Goal: Task Accomplishment & Management: Use online tool/utility

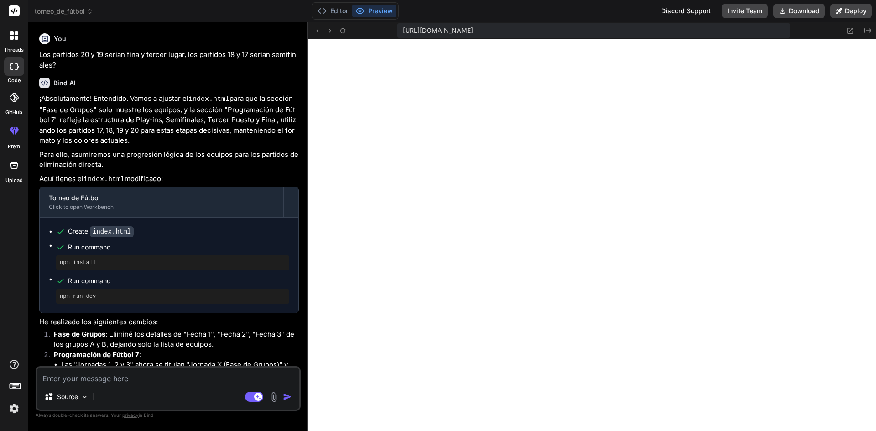
scroll to position [278, 0]
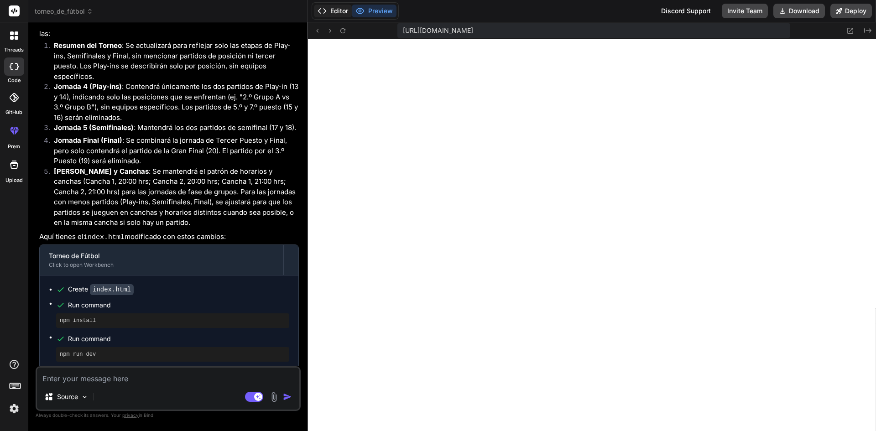
click at [336, 9] on button "Editor" at bounding box center [333, 11] width 38 height 13
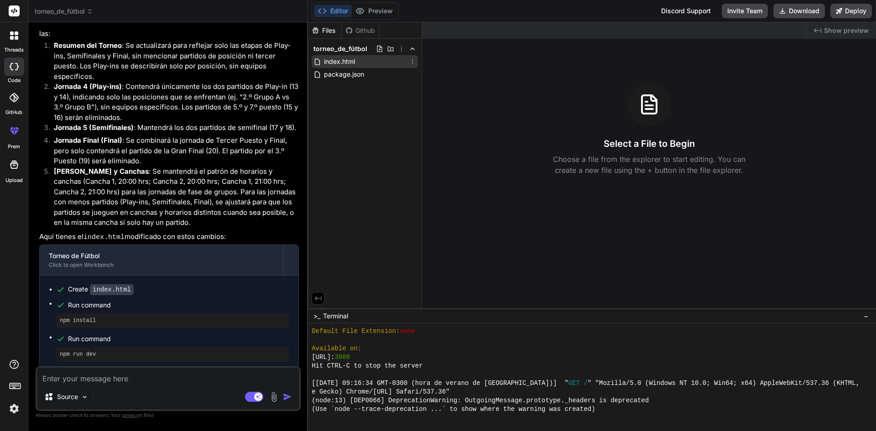
click at [342, 62] on span "index.html" at bounding box center [339, 61] width 33 height 11
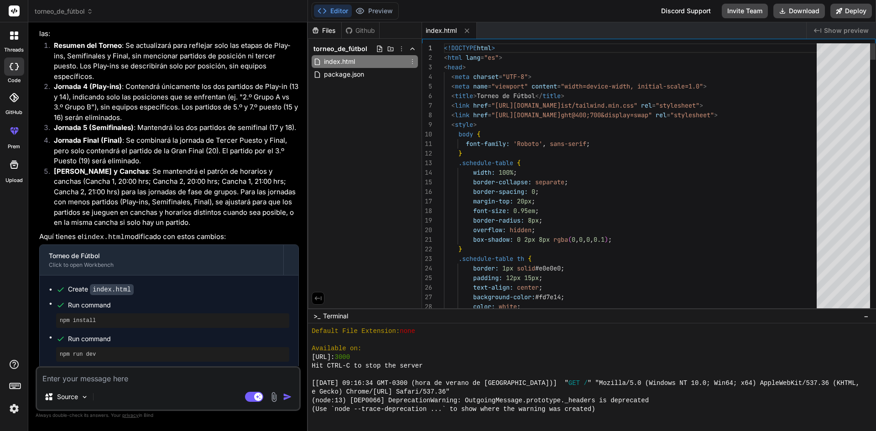
type textarea "x"
drag, startPoint x: 444, startPoint y: 49, endPoint x: 529, endPoint y: 155, distance: 135.4
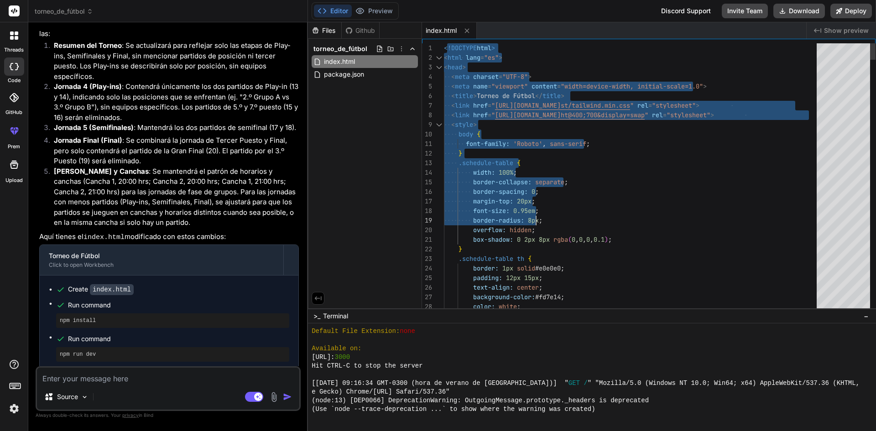
drag, startPoint x: 446, startPoint y: 48, endPoint x: 545, endPoint y: 214, distance: 193.4
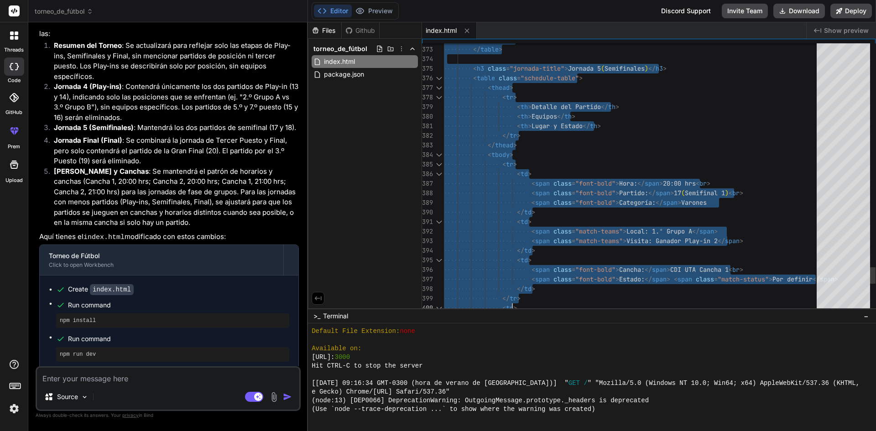
type textarea "<!DOCTYPE html> <html lang="es"> <head> <meta charset="UTF-8"> <meta name="view…"
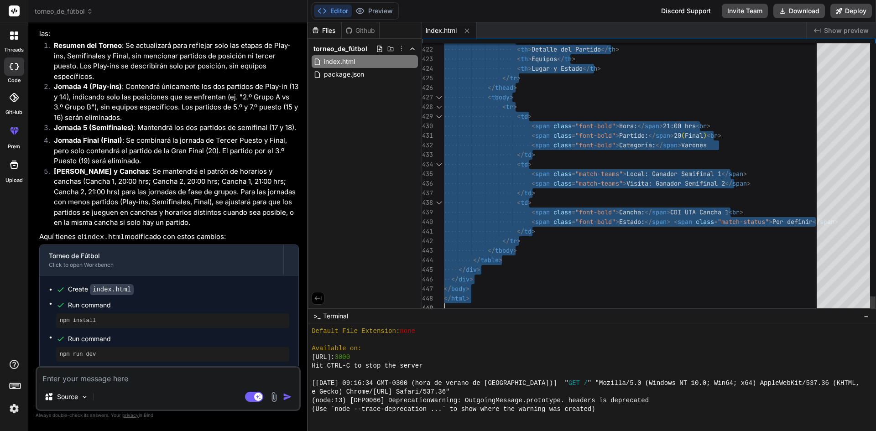
drag, startPoint x: 445, startPoint y: 47, endPoint x: 591, endPoint y: 396, distance: 378.5
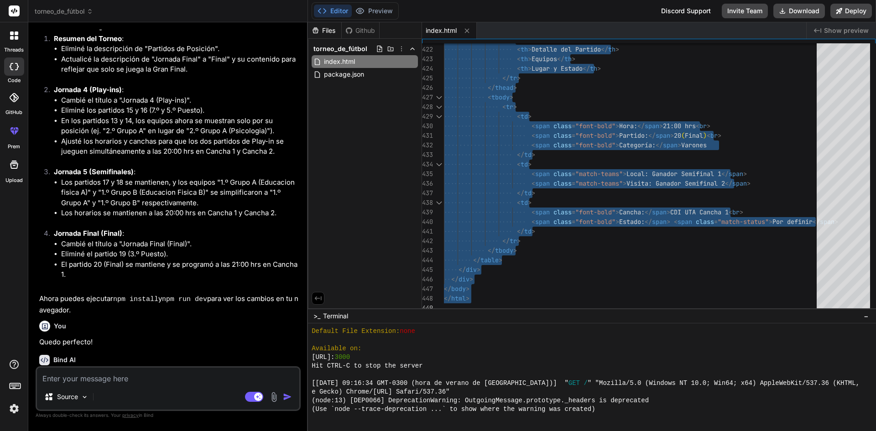
scroll to position [2265, 0]
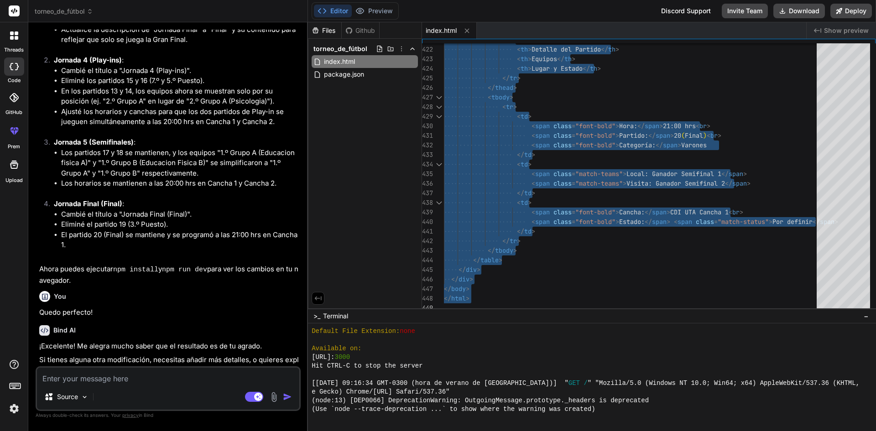
click at [183, 373] on textarea at bounding box center [168, 376] width 262 height 16
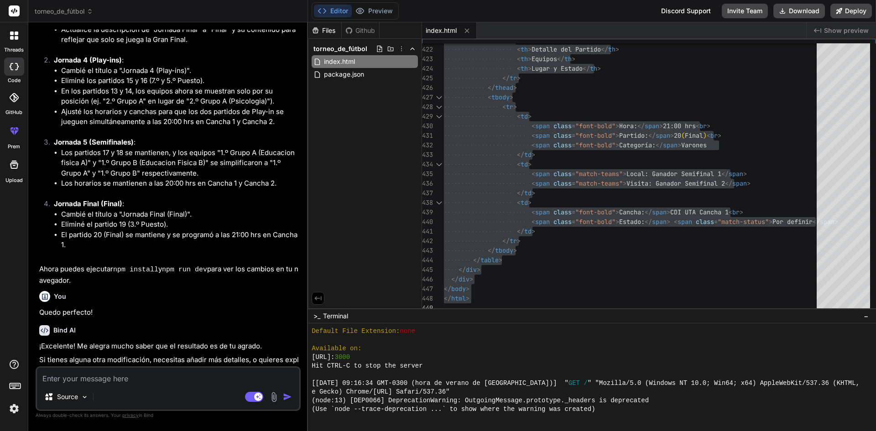
type textarea "L"
type textarea "x"
type textarea "E"
type textarea "x"
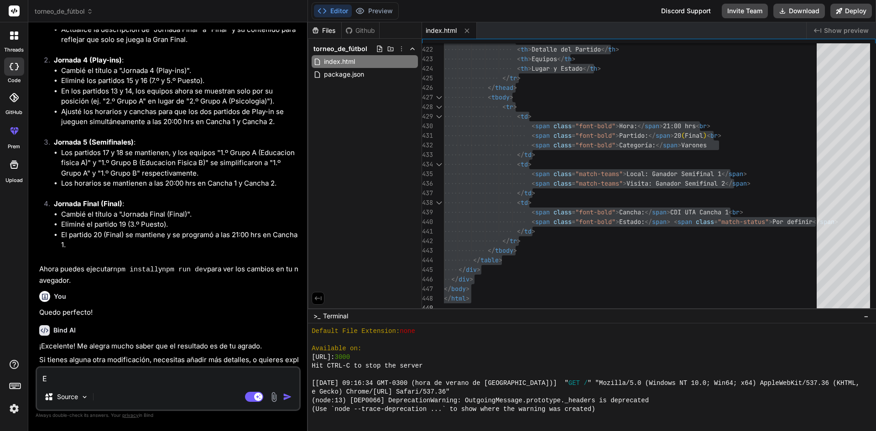
type textarea "El"
type textarea "x"
type textarea "El"
type textarea "x"
type textarea "El f"
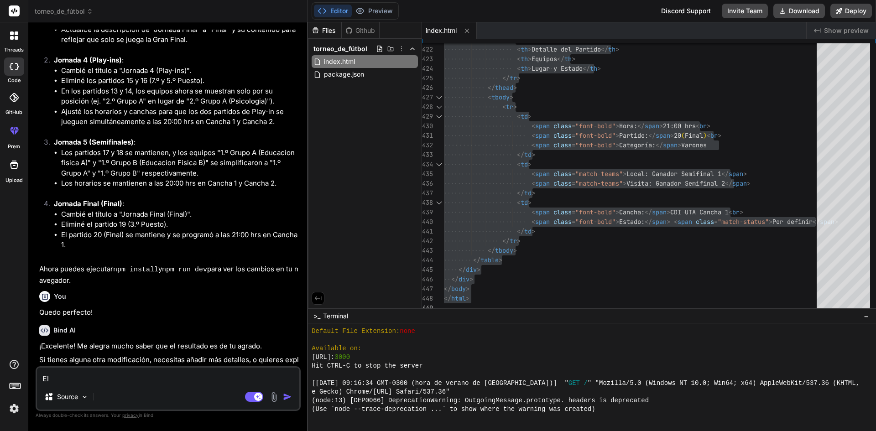
type textarea "x"
type textarea "El fo"
type textarea "x"
type textarea "El fon"
type textarea "x"
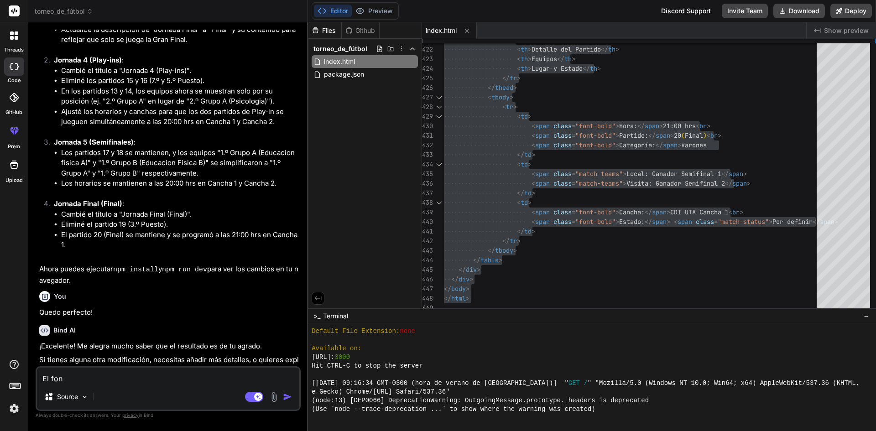
type textarea "El fond"
type textarea "x"
type textarea "El fondo"
type textarea "x"
type textarea "El fondo"
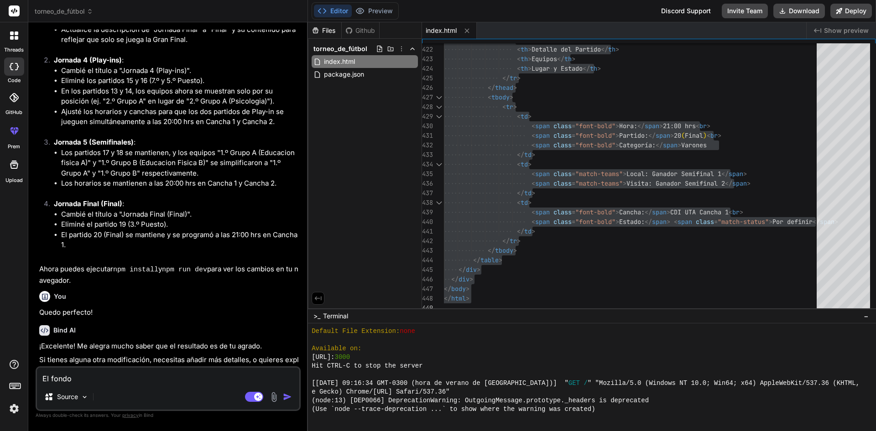
type textarea "x"
type textarea "El fondo n"
type textarea "x"
type textarea "El fondo ne"
type textarea "x"
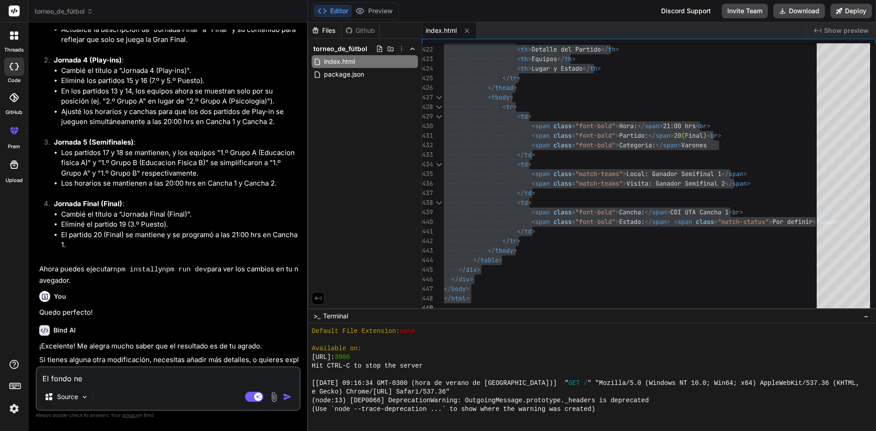
type textarea "El fondo nec"
type textarea "x"
type textarea "El fondo nece"
type textarea "x"
type textarea "El fondo neces"
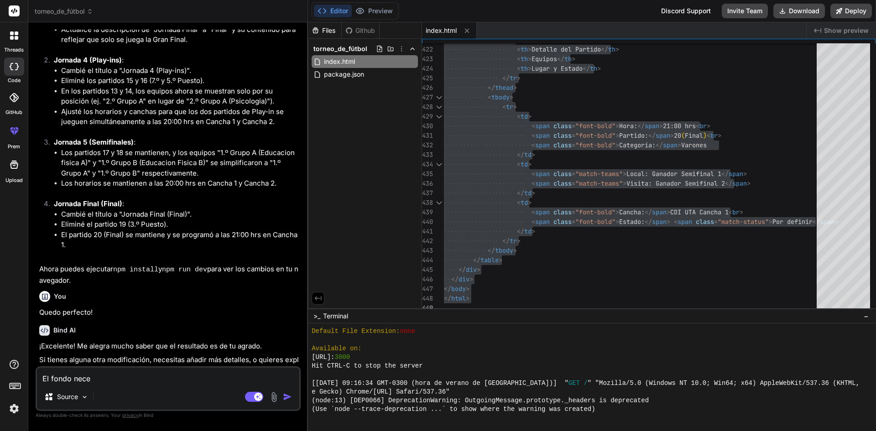
type textarea "x"
type textarea "El fondo necesi"
type textarea "x"
type textarea "El fondo necesit"
type textarea "x"
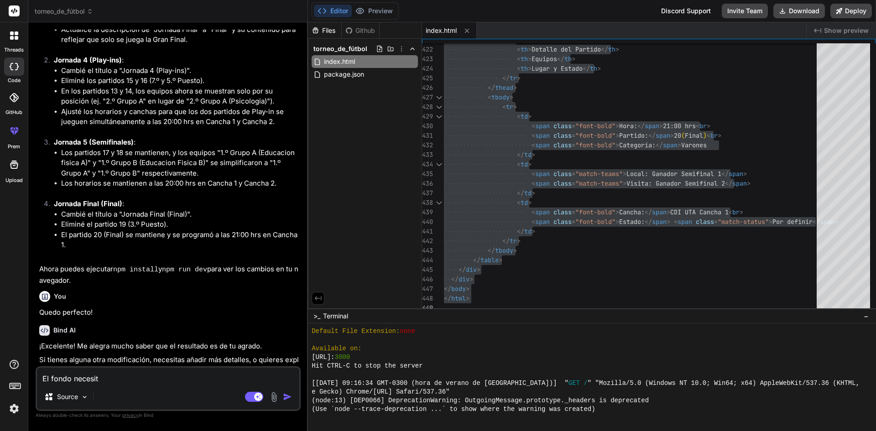
type textarea "El fondo necesito"
type textarea "x"
type textarea "El fondo necesito"
type textarea "x"
type textarea "El fondo necesito q"
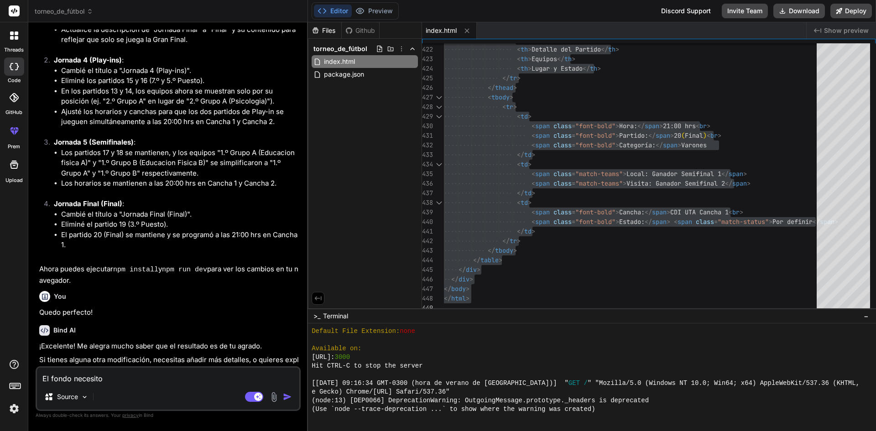
type textarea "x"
type textarea "El fondo necesito qu"
type textarea "x"
type textarea "El fondo necesito que"
type textarea "x"
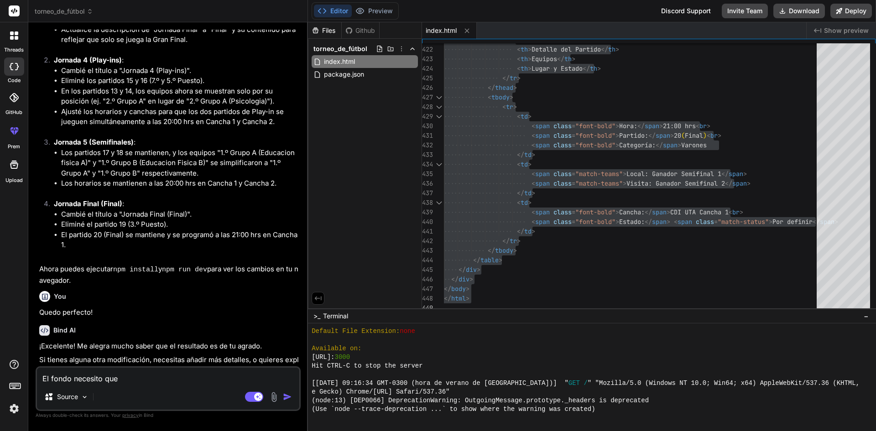
type textarea "El fondo necesito que"
type textarea "x"
type textarea "El fondo necesito que s"
type textarea "x"
type textarea "El fondo necesito que se"
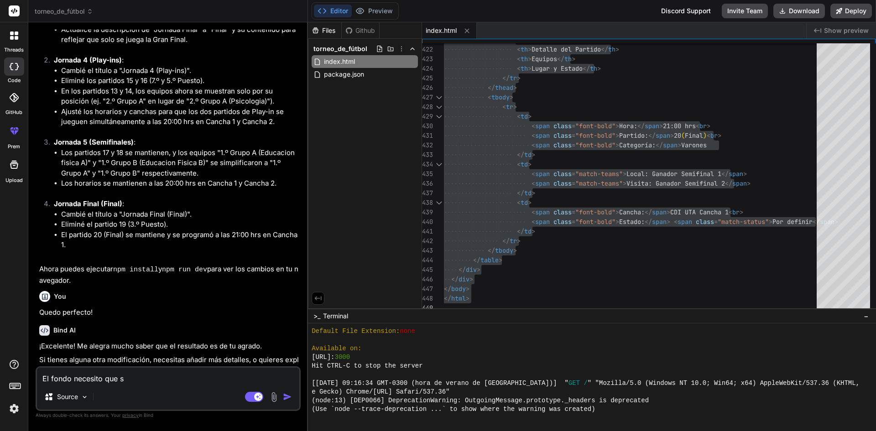
type textarea "x"
type textarea "El fondo necesito que sea"
type textarea "x"
type textarea "El fondo necesito que sea"
type textarea "x"
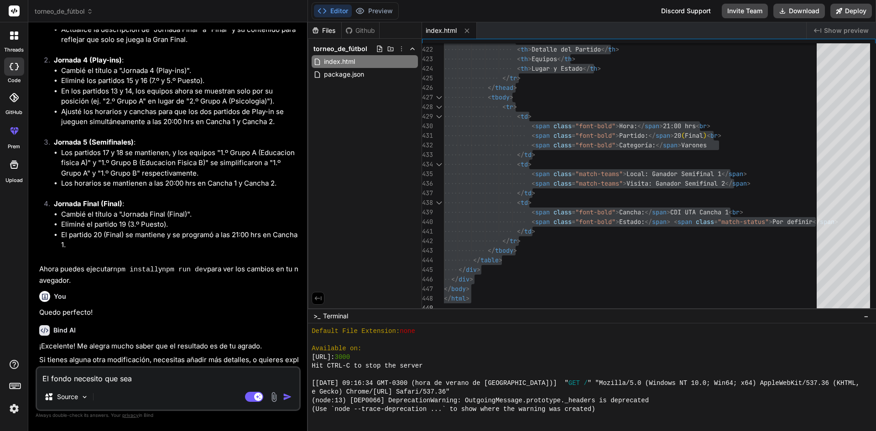
type textarea "El fondo necesito que sea b"
type textarea "x"
type textarea "El fondo necesito que sea bl"
type textarea "x"
type textarea "El fondo necesito que sea bla"
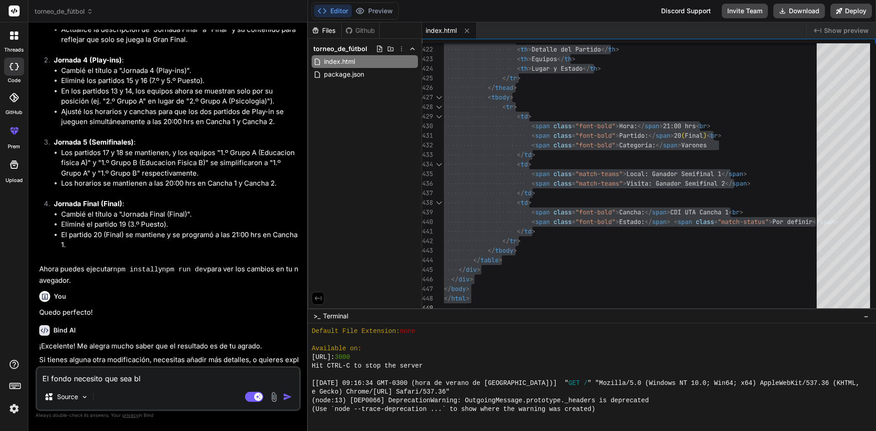
type textarea "x"
type textarea "El fondo necesito que sea [PERSON_NAME]"
type textarea "x"
type textarea "El fondo necesito que sea blanc"
type textarea "x"
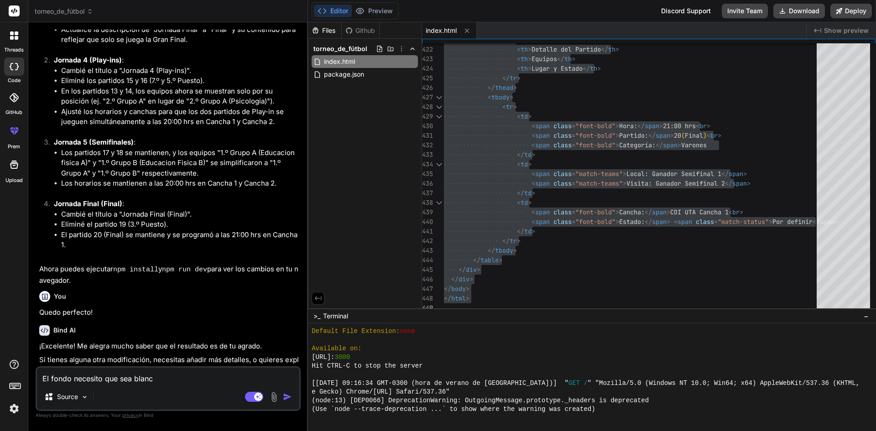
type textarea "El fondo necesito que sea blanco"
type textarea "x"
click at [369, 8] on button "Preview" at bounding box center [374, 11] width 45 height 13
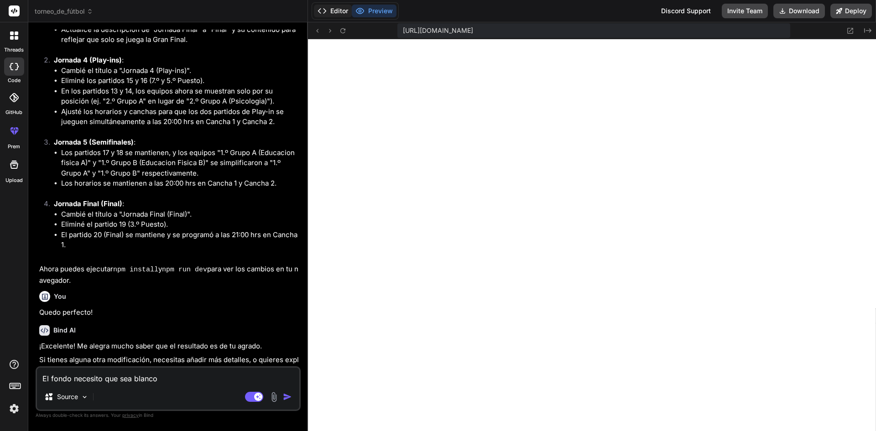
click at [326, 14] on icon at bounding box center [322, 10] width 9 height 9
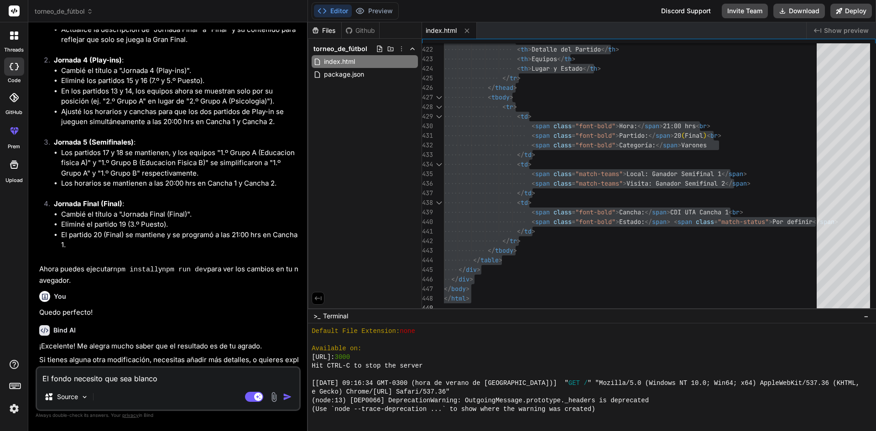
click at [165, 382] on textarea "El fondo necesito que sea blanco" at bounding box center [168, 376] width 262 height 16
type textarea "El fondo necesito que sea blanco"
type textarea "x"
type textarea "El fondo necesito que sea [PERSON_NAME] y"
type textarea "x"
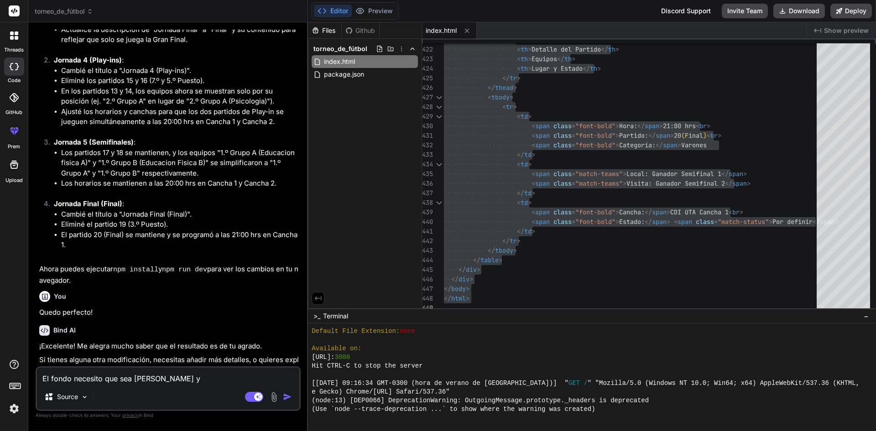
type textarea "El fondo necesito que sea [PERSON_NAME] y"
type textarea "x"
type textarea "El fondo necesito que sea [PERSON_NAME] y e"
type textarea "x"
type textarea "El fondo necesito que sea [PERSON_NAME] y es"
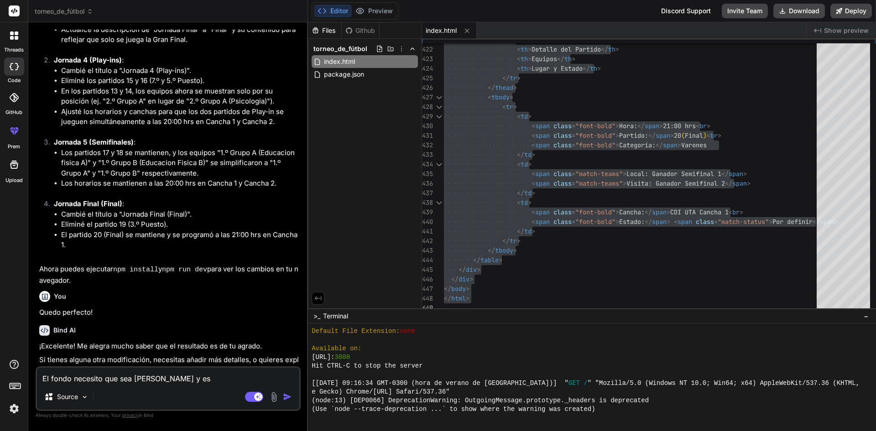
type textarea "x"
type textarea "El fondo necesito que sea [PERSON_NAME] y est"
type textarea "x"
type textarea "El fondo necesito que sea blanco y esta"
type textarea "x"
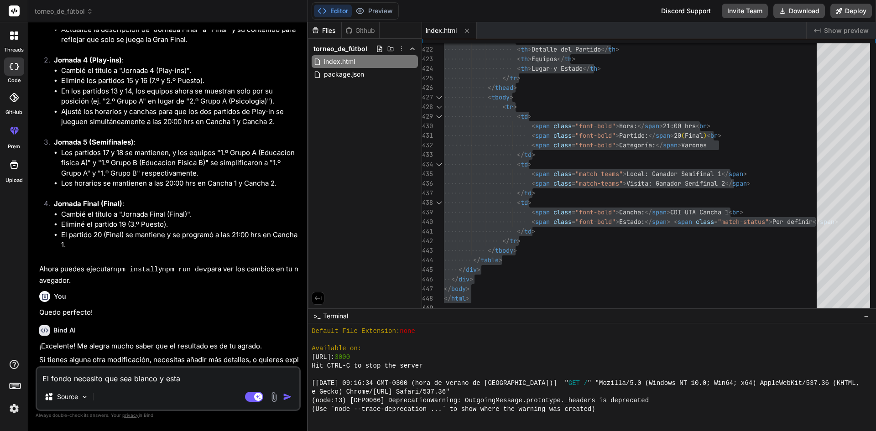
type textarea "El fondo necesito que sea blanco y estas"
type textarea "x"
type textarea "El fondo necesito que sea blanco y estas"
type textarea "x"
type textarea "El fondo necesito que sea [PERSON_NAME] y estas s"
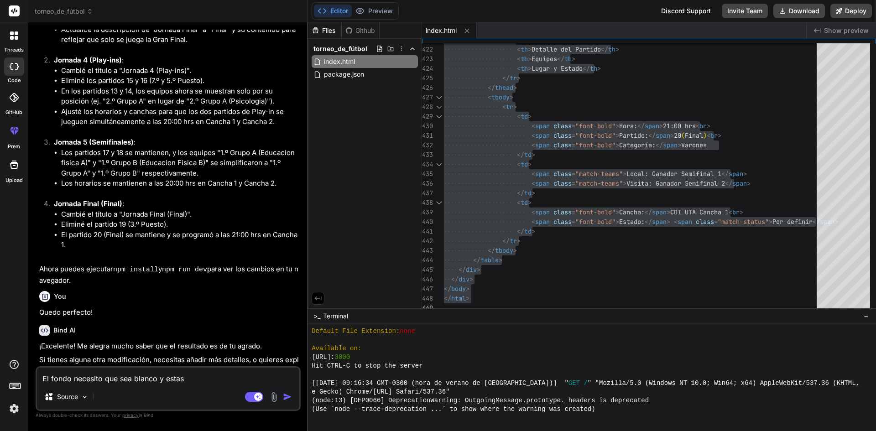
type textarea "x"
type textarea "El fondo necesito que sea blanco y estas so"
type textarea "x"
type textarea "El fondo necesito que sea blanco y estas son"
type textarea "x"
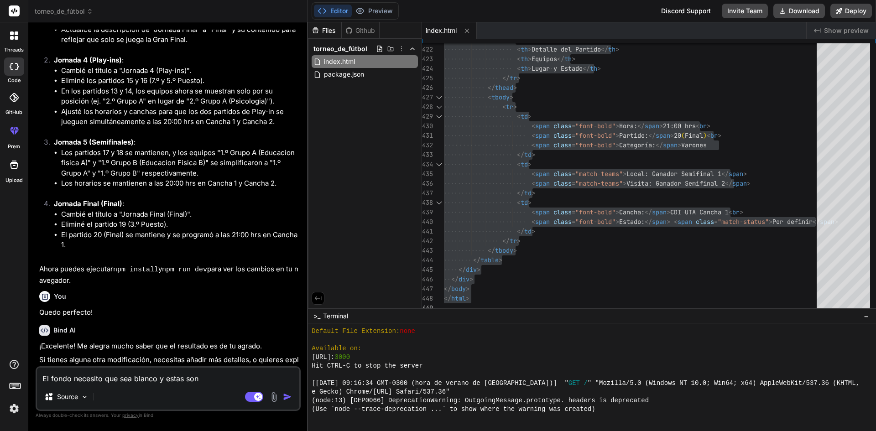
type textarea "El fondo necesito que sea blanco y estas son"
type textarea "x"
type textarea "El fondo necesito que sea [PERSON_NAME] y estas son l"
type textarea "x"
type textarea "El fondo necesito que sea [PERSON_NAME] y estas son la"
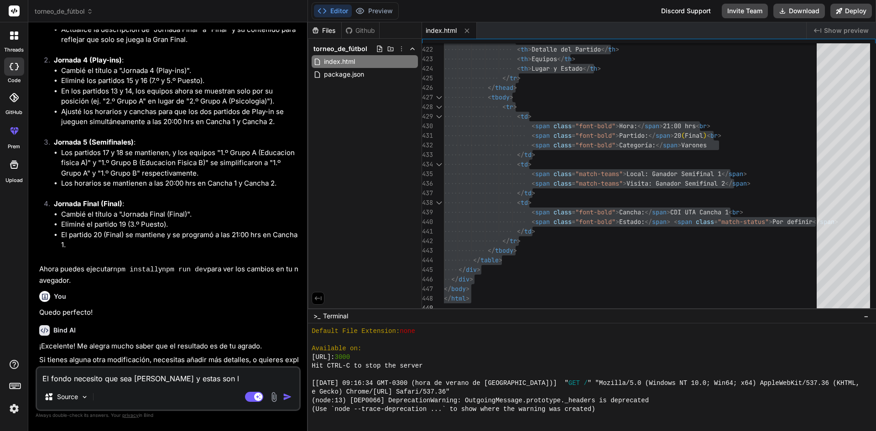
type textarea "x"
type textarea "El fondo necesito que sea blanco y estas son las"
type textarea "x"
type textarea "El fondo necesito que sea blanco y estas son las"
type textarea "x"
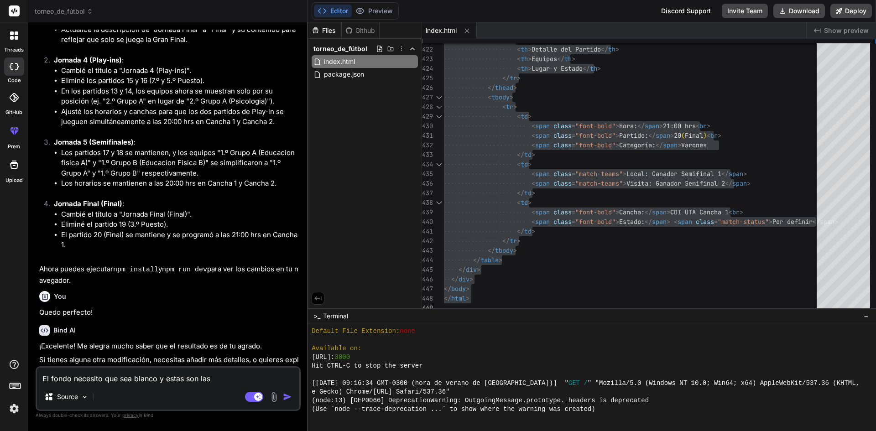
type textarea "El fondo necesito que sea [PERSON_NAME] y estas son las f"
type textarea "x"
type textarea "El fondo necesito que sea blanco y estas son las fe"
type textarea "x"
type textarea "El fondo necesito que sea blanco y estas son las fec"
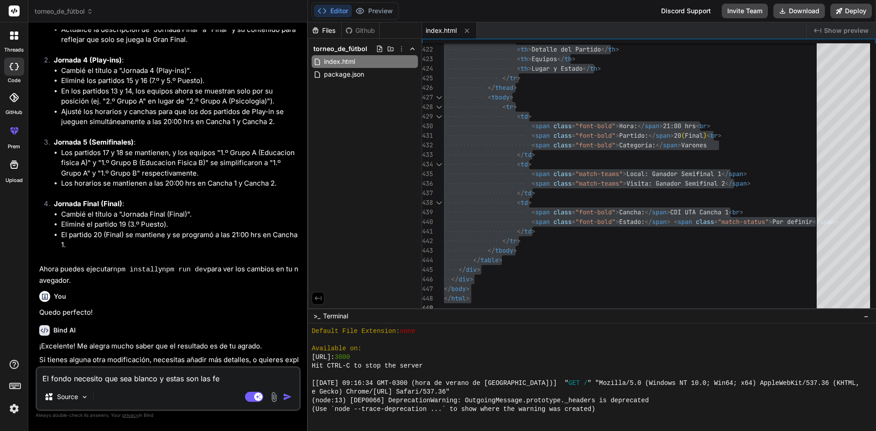
type textarea "x"
type textarea "El fondo necesito que sea blanco y estas son las fech"
type textarea "x"
type textarea "El fondo necesito que sea [PERSON_NAME] y estas son las fecha"
type textarea "x"
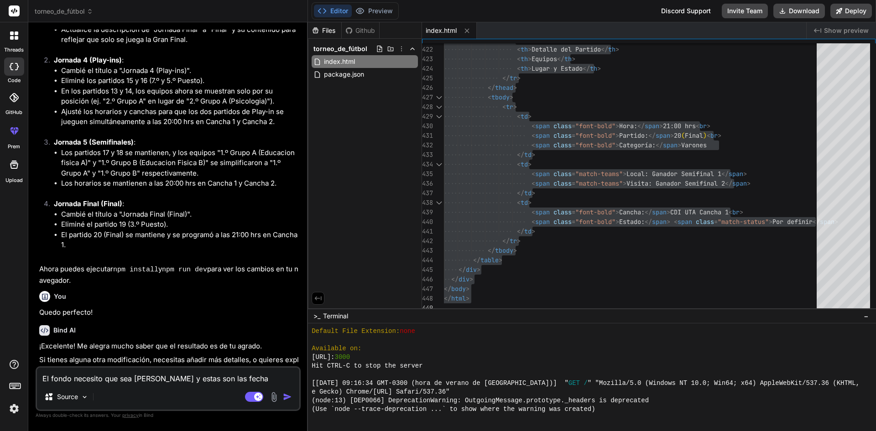
type textarea "El fondo necesito que sea [PERSON_NAME] y estas son las fechas"
type textarea "x"
type textarea "El fondo necesito que sea blanco y estas son las fechas:"
type textarea "x"
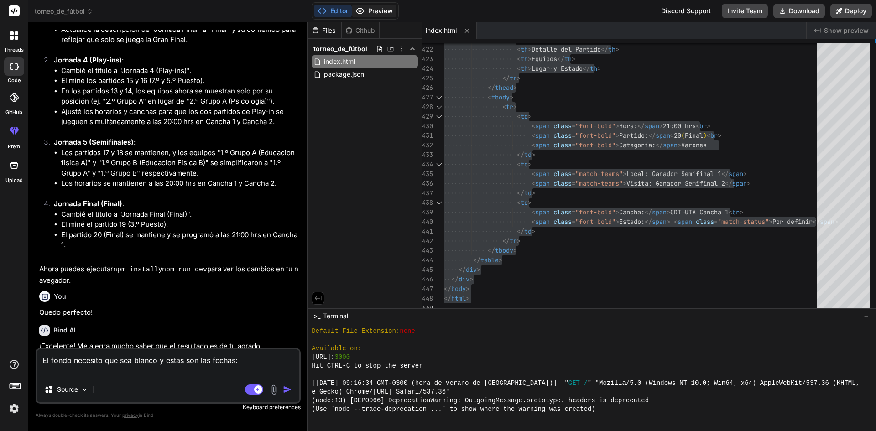
click at [376, 8] on button "Preview" at bounding box center [374, 11] width 45 height 13
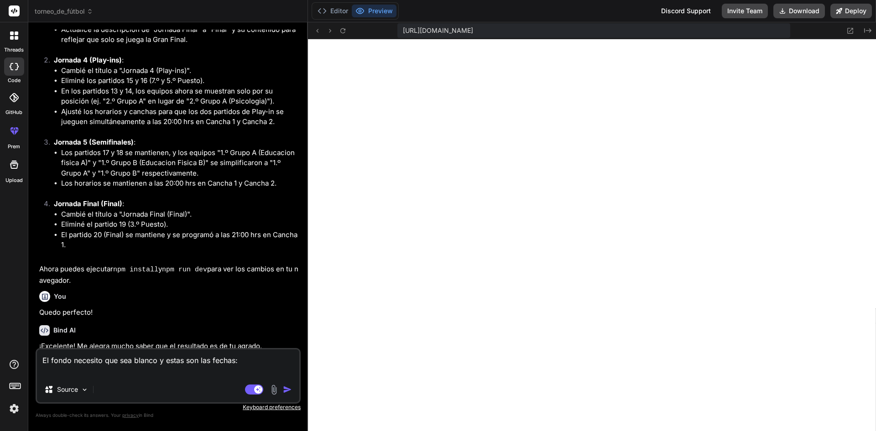
click at [207, 376] on textarea "El fondo necesito que sea blanco y estas son las fechas:" at bounding box center [168, 363] width 262 height 27
type textarea "El fondo necesito que sea [PERSON_NAME] y estas son las fechas: j"
type textarea "x"
type textarea "El fondo necesito que sea [PERSON_NAME] y estas son las fechas: [PERSON_NAME]"
type textarea "x"
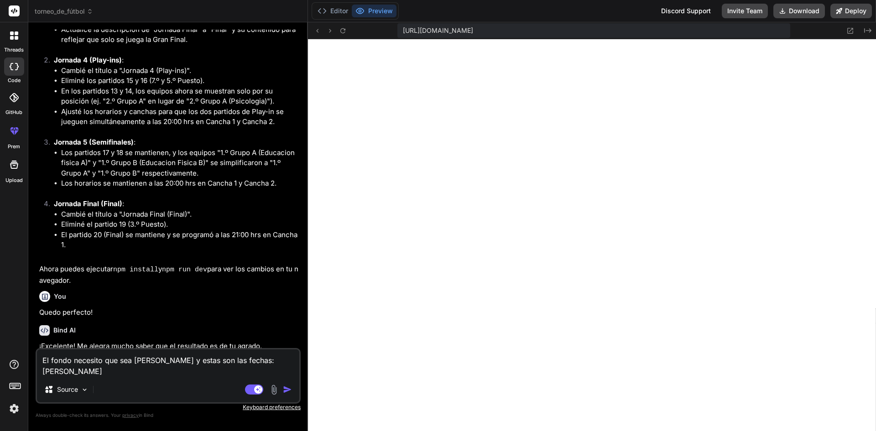
type textarea "El fondo necesito que sea [PERSON_NAME] y estas son las fechas: jor"
type textarea "x"
type textarea "El fondo necesito que sea blanco y estas son las fechas: [PERSON_NAME]"
type textarea "x"
type textarea "El fondo necesito que sea blanco y estas son las fechas: [PERSON_NAME]"
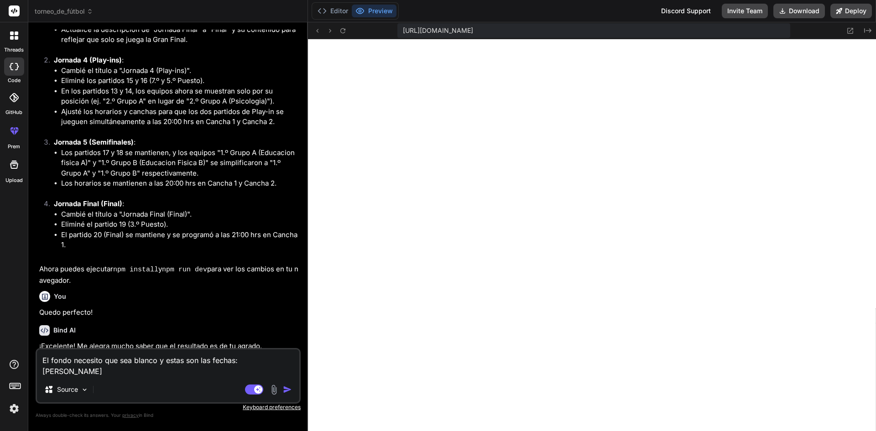
type textarea "x"
type textarea "El fondo necesito que sea blanco y estas son las fechas: jornad"
type textarea "x"
type textarea "El fondo necesito que sea blanco y estas son las fechas: jornada"
type textarea "x"
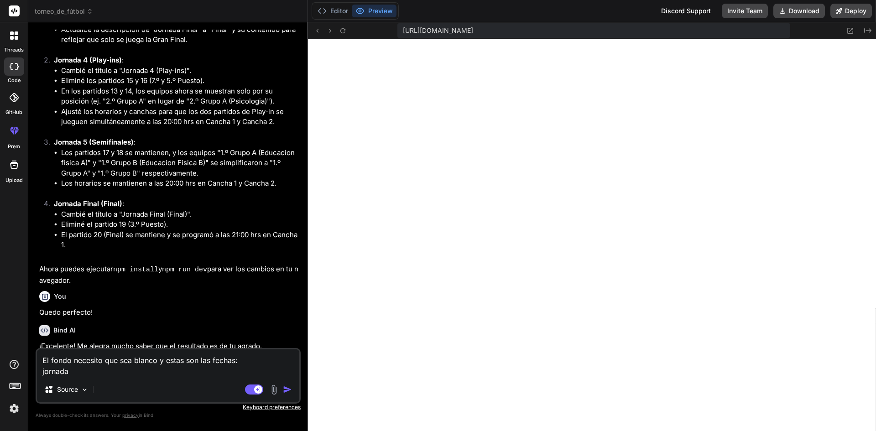
type textarea "El fondo necesito que sea blanco y estas son las fechas: jornada"
type textarea "x"
type textarea "El fondo necesito que sea [PERSON_NAME] y estas son las fechas: jornada 1"
type textarea "x"
type textarea "El fondo necesito que sea [PERSON_NAME] y estas son las fechas: jornada 1,"
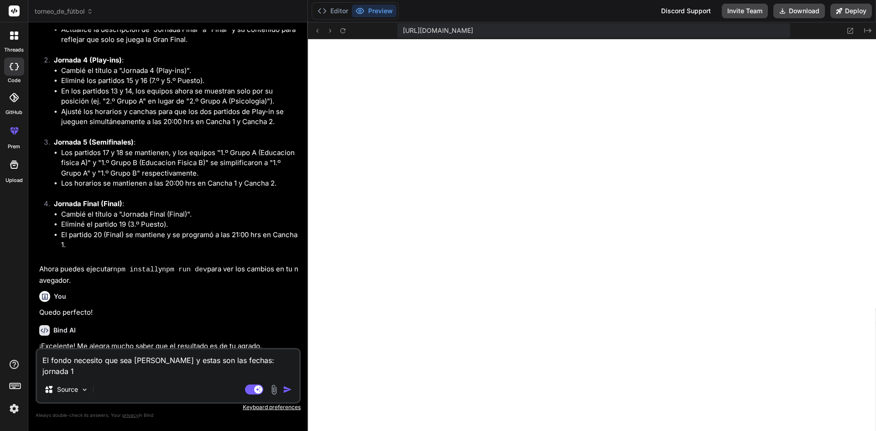
type textarea "x"
type textarea "El fondo necesito que sea [PERSON_NAME] y estas son las fechas: jornada 1,"
type textarea "x"
type textarea "El fondo necesito que sea blanco y estas son las fechas: jornada 1, 1"
type textarea "x"
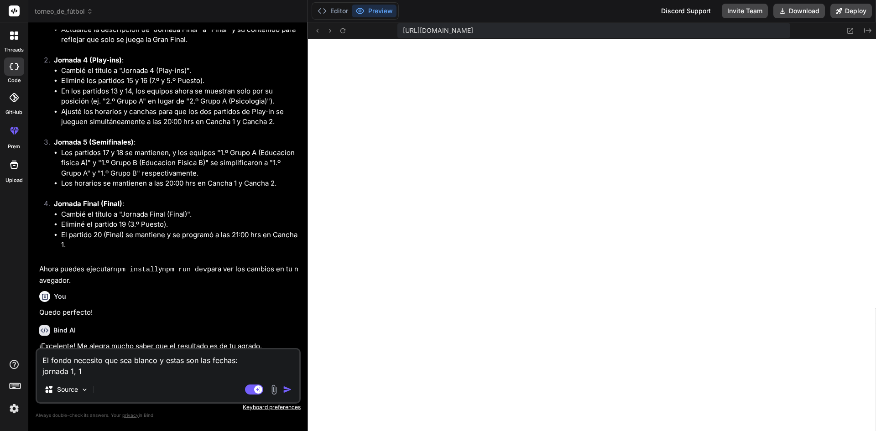
type textarea "El fondo necesito que sea [PERSON_NAME] y estas son las fechas: jornada 1, 11"
type textarea "x"
type textarea "El fondo necesito que sea [PERSON_NAME] y estas son las fechas: jornada 1, 11"
type textarea "x"
type textarea "El fondo necesito que sea blanco y estas son las fechas: jornada 1, 11 d"
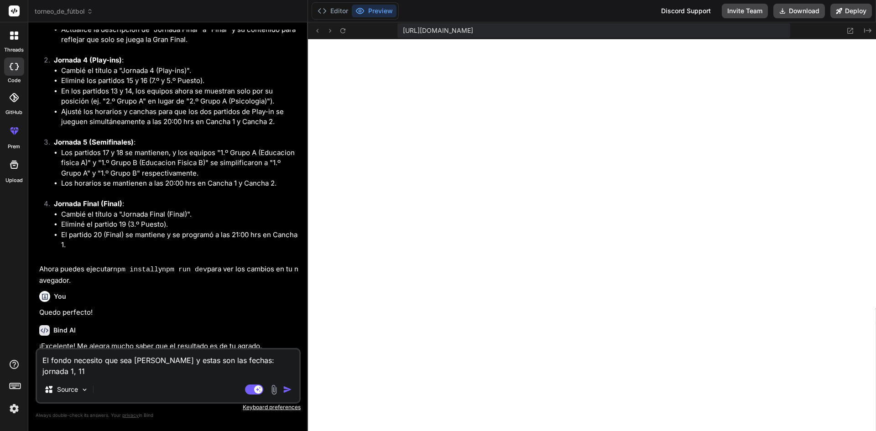
type textarea "x"
type textarea "El fondo necesito que sea blanco y estas son las fechas: jornada 1, 11 de"
type textarea "x"
type textarea "El fondo necesito que sea blanco y estas son las fechas: jornada 1, 11 de"
type textarea "x"
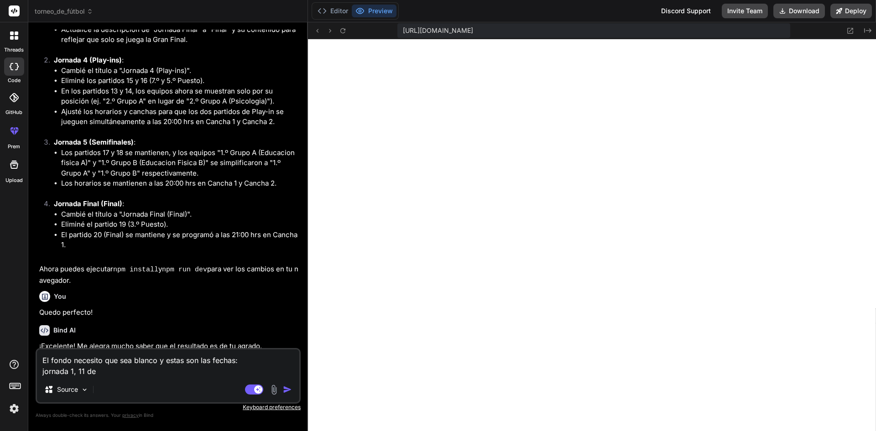
type textarea "El fondo necesito que sea blanco y estas son las fechas: jornada 1, 11 de o"
type textarea "x"
type textarea "El fondo necesito que sea blanco y estas son las fechas: jornada 1, 11 de of"
type textarea "x"
type textarea "El fondo necesito que sea blanco y estas son las fechas: jornada 1, 11 de o"
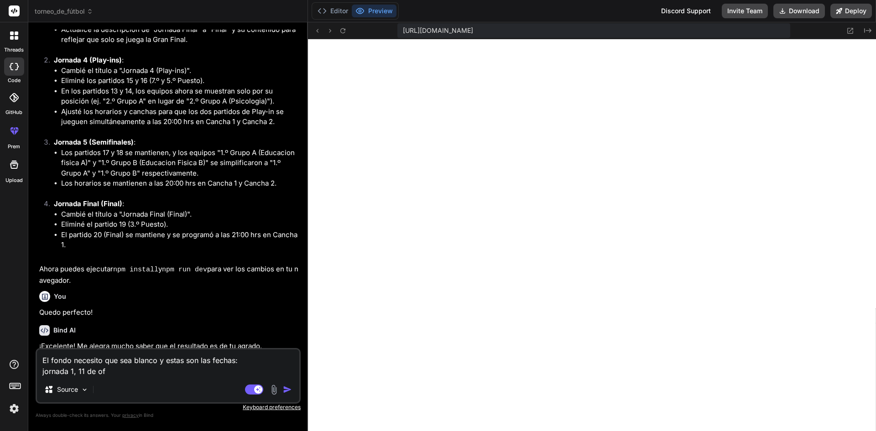
type textarea "x"
type textarea "El fondo necesito que sea blanco y estas son las fechas: jornada 1, 11 de oc"
type textarea "x"
type textarea "El fondo necesito que sea [PERSON_NAME] y estas son las fechas: jornada 1, 11 d…"
type textarea "x"
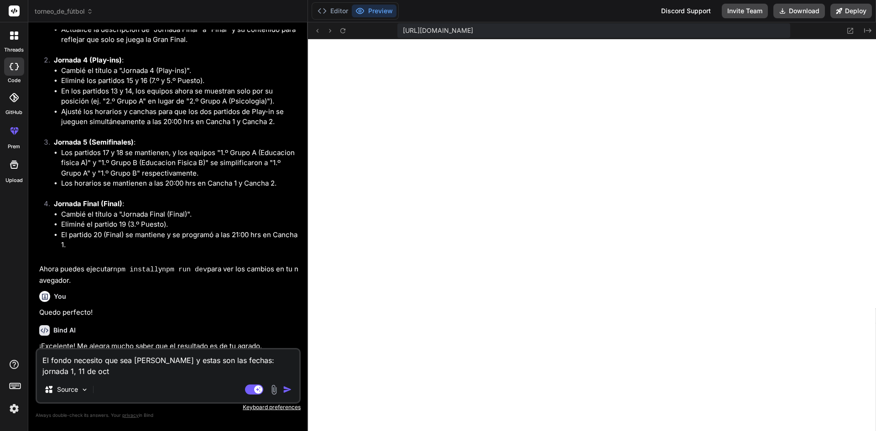
type textarea "El fondo necesito que sea [PERSON_NAME] y estas son las fechas: jornada 1, 11 d…"
type textarea "x"
type textarea "El fondo necesito que sea blanco y estas son las fechas: jornada 1, 11 de octub"
type textarea "x"
type textarea "El fondo necesito que sea [PERSON_NAME] y estas son las fechas: jornada 1, 11 d…"
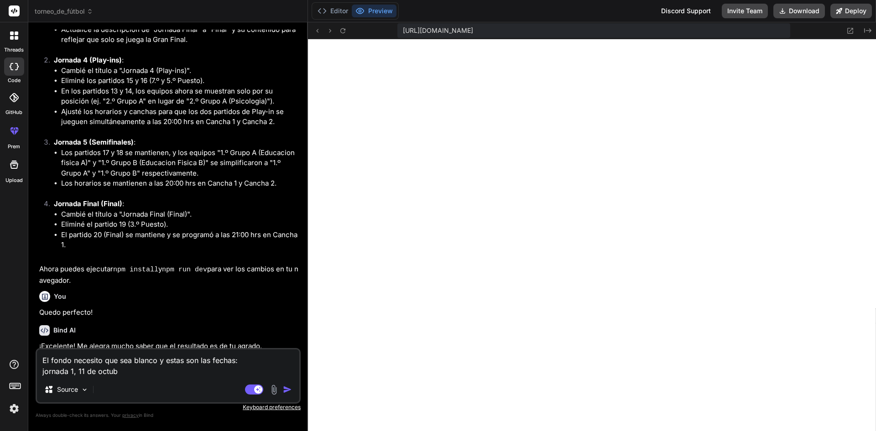
type textarea "x"
type textarea "El fondo necesito que sea [PERSON_NAME] y estas son las fechas: jornada 1, 11 d…"
type textarea "x"
type textarea "El fondo necesito que sea [PERSON_NAME] y estas son las fechas: jornada 1, 11 d…"
type textarea "x"
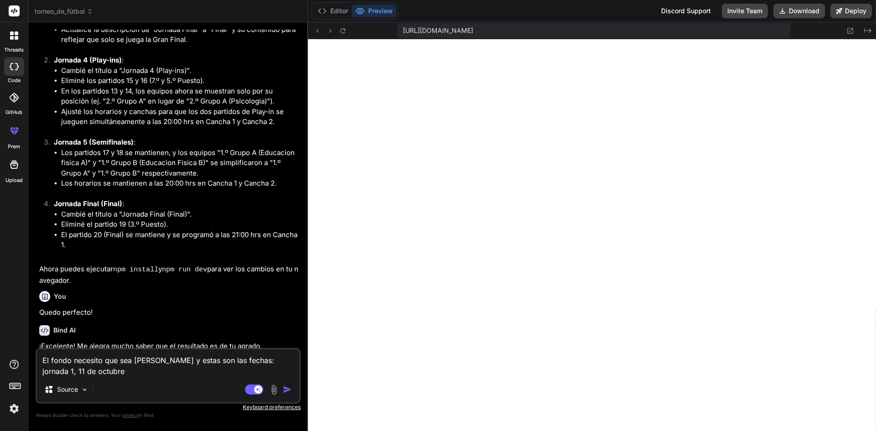
type textarea "El fondo necesito que sea [PERSON_NAME] y estas son las fechas: jornada 1, 11 d…"
type textarea "x"
type textarea "El fondo necesito que sea [PERSON_NAME] y estas son las fechas: jornada 1, 11 d…"
type textarea "x"
type textarea "El fondo necesito que sea [PERSON_NAME] y estas son las fechas: jornada 1, 11 d…"
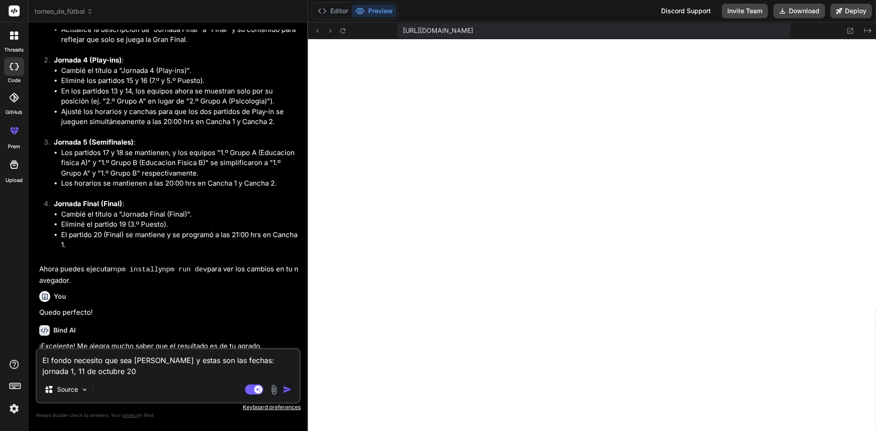
type textarea "x"
type textarea "El fondo necesito que sea [PERSON_NAME] y estas son las fechas: jornada 1, 11 d…"
type textarea "x"
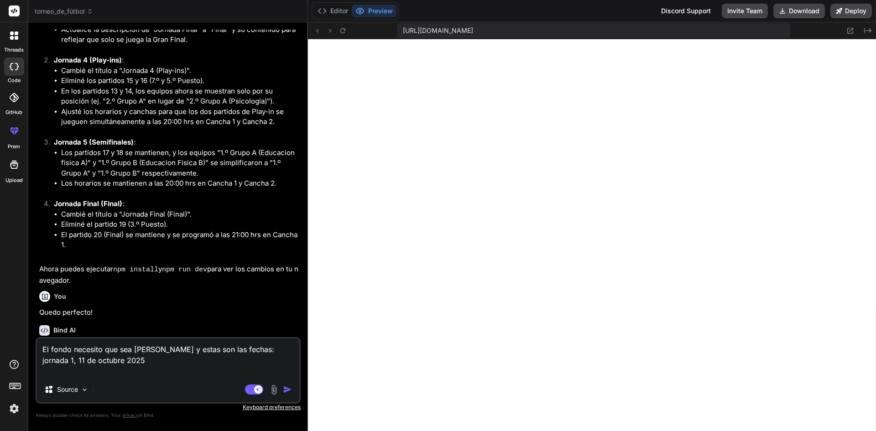
type textarea "El fondo necesito que sea [PERSON_NAME] y estas son las fechas: jornada 1, 11 d…"
type textarea "x"
type textarea "El fondo necesito que sea [PERSON_NAME] y estas son las fechas: jornada 1, 11 d…"
type textarea "x"
type textarea "El fondo necesito que sea [PERSON_NAME] y estas son las fechas: jornada 1, 11 d…"
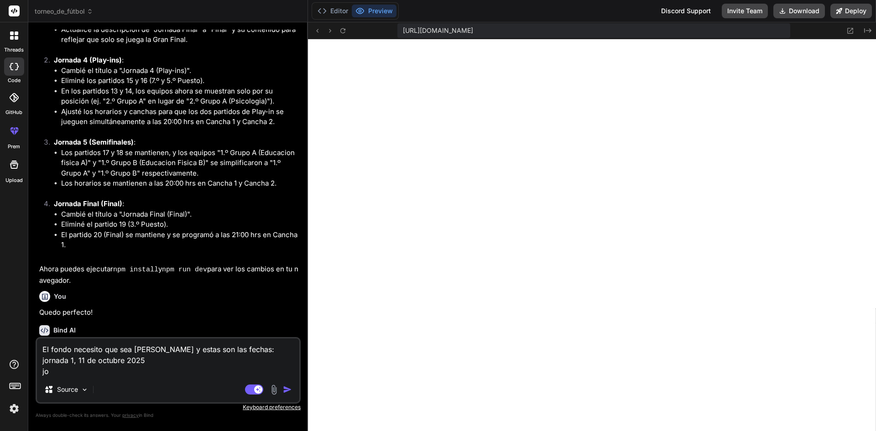
type textarea "x"
type textarea "El fondo necesito que sea blanco y estas son las fechas: jornada 1, [DATE] jorn"
type textarea "x"
type textarea "El fondo necesito que sea [PERSON_NAME] y estas son las fechas: jornada 1, 11 d…"
type textarea "x"
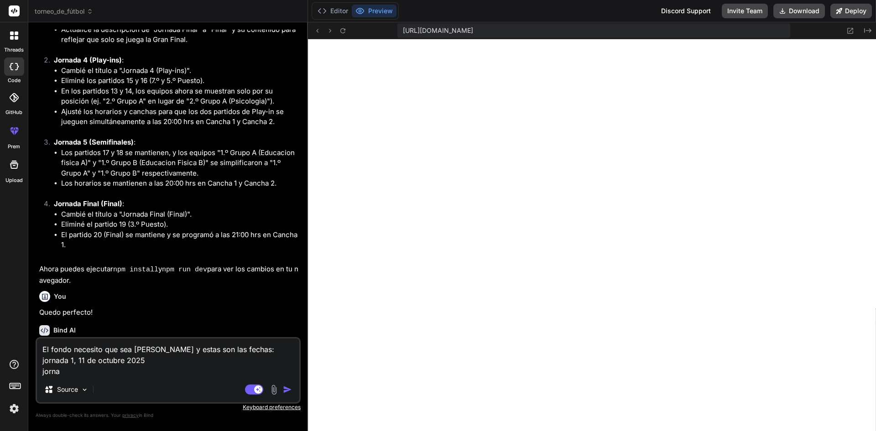
type textarea "El fondo necesito que sea [PERSON_NAME] y estas son las fechas: jornada 1, 11 d…"
type textarea "x"
type textarea "El fondo necesito que sea blanco y estas son las fechas: jornada 1, [DATE] jorn…"
type textarea "x"
type textarea "El fondo necesito que sea blanco y estas son las fechas: jornada 1, [DATE] jorn…"
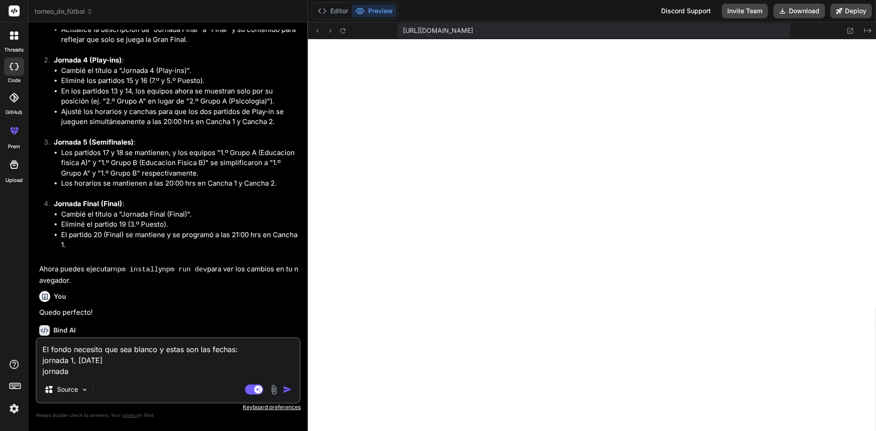
type textarea "x"
type textarea "El fondo necesito que sea [PERSON_NAME] y estas son las fechas: jornada 1, 11 d…"
type textarea "x"
type textarea "El fondo necesito que sea [PERSON_NAME] y estas son las fechas: jornada 1, 11 d…"
type textarea "x"
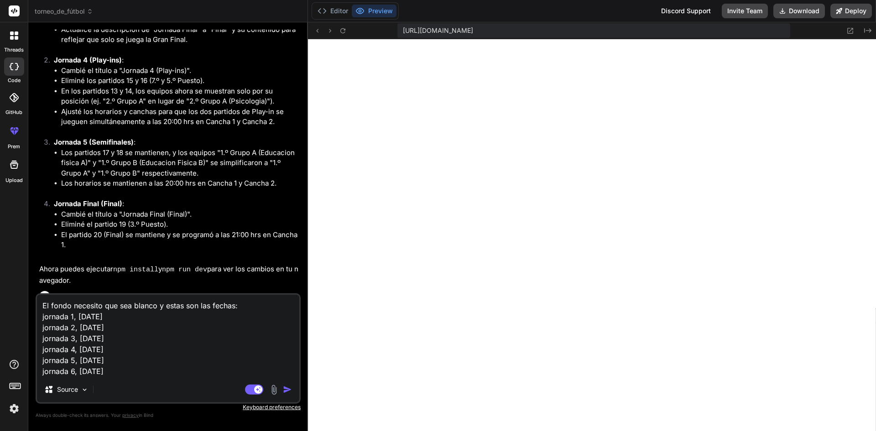
click at [251, 304] on textarea "El fondo necesito que sea blanco y estas son las fechas: jornada 1, [DATE] jorn…" at bounding box center [168, 336] width 262 height 82
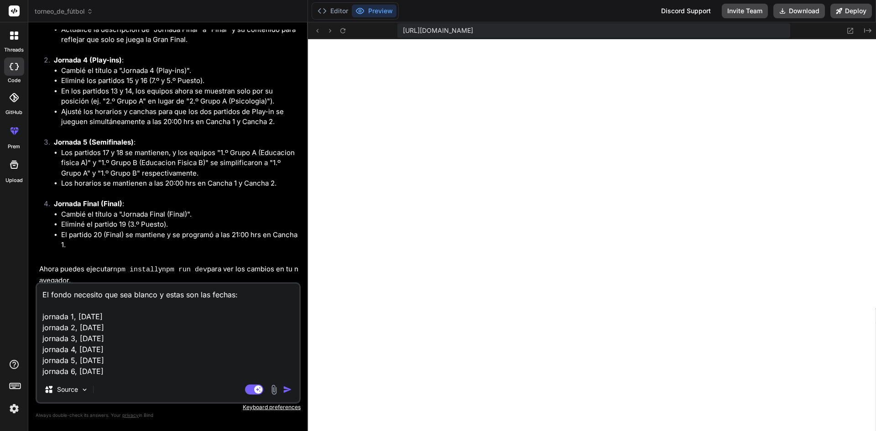
click at [290, 389] on img "button" at bounding box center [287, 389] width 9 height 9
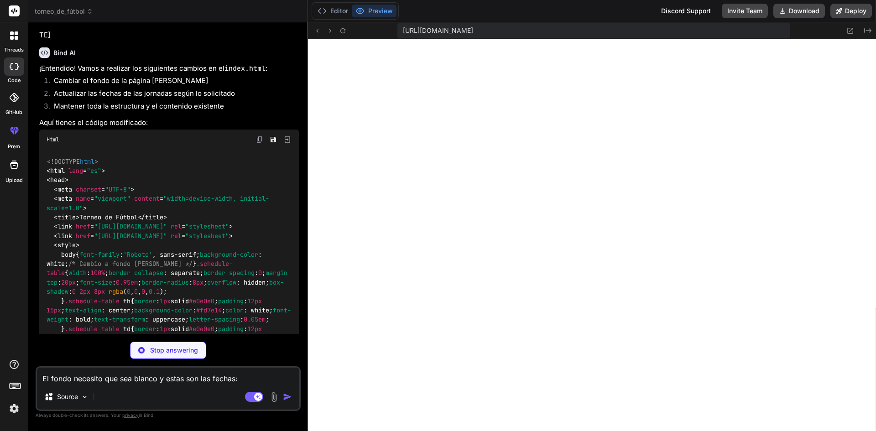
scroll to position [2663, 0]
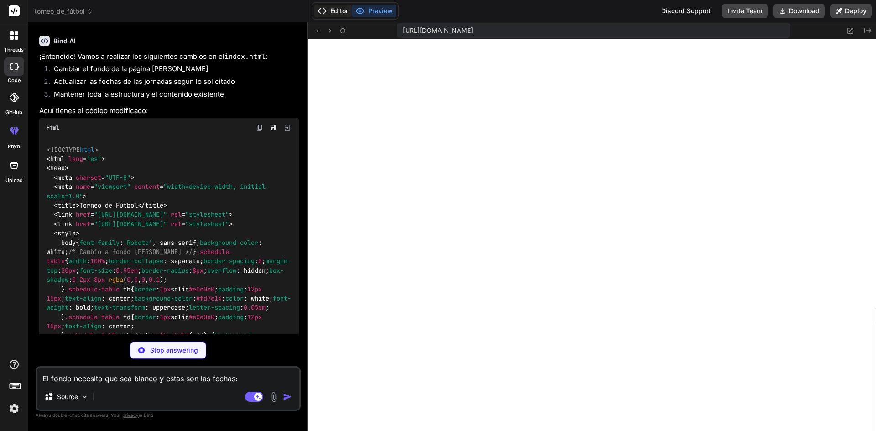
click at [335, 13] on button "Editor" at bounding box center [333, 11] width 38 height 13
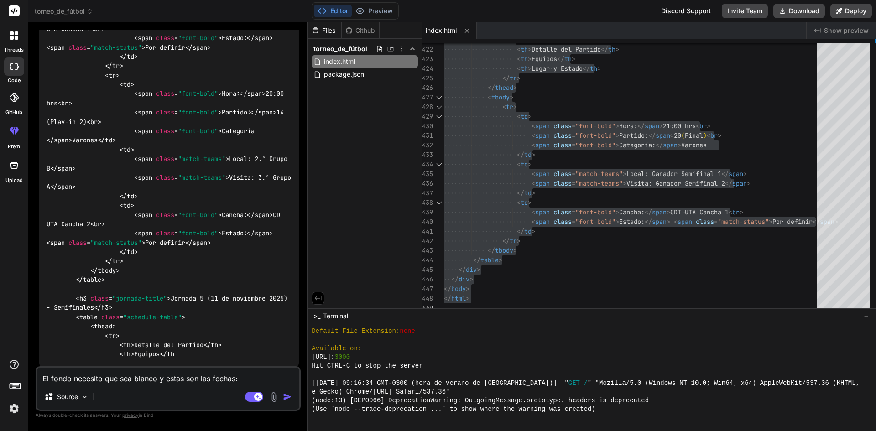
scroll to position [7046, 0]
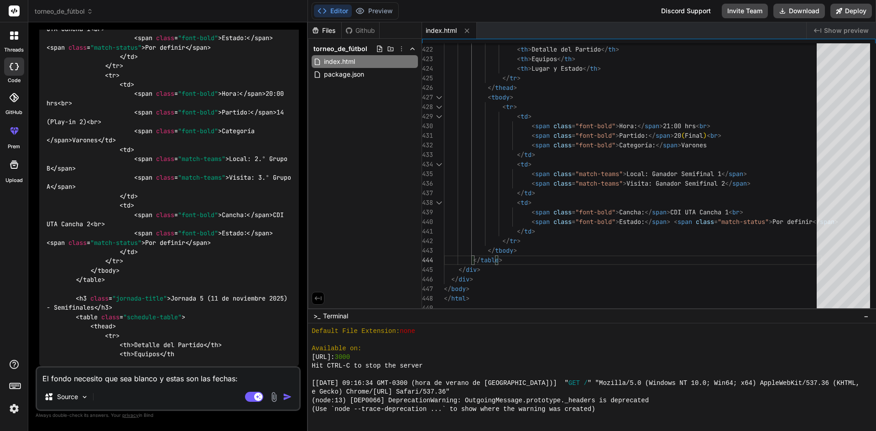
click at [173, 377] on textarea "El fondo necesito que sea blanco y estas son las fechas: jornada 1, [DATE] jorn…" at bounding box center [168, 376] width 262 height 16
click at [387, 8] on button "Preview" at bounding box center [374, 11] width 45 height 13
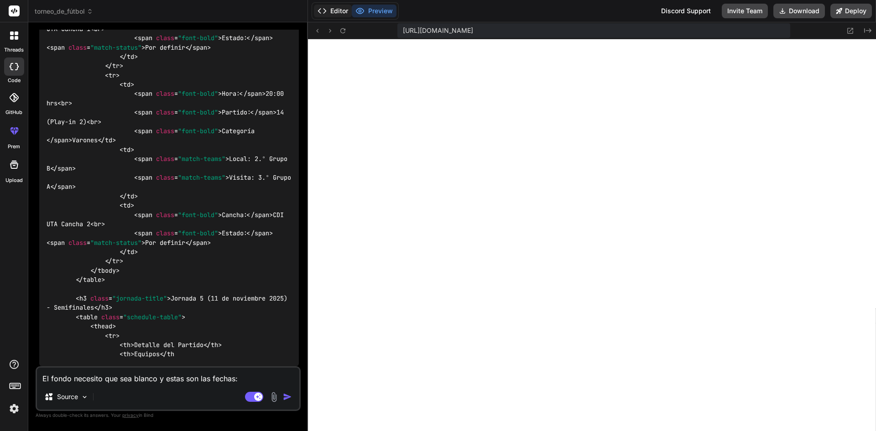
click at [329, 12] on button "Editor" at bounding box center [333, 11] width 38 height 13
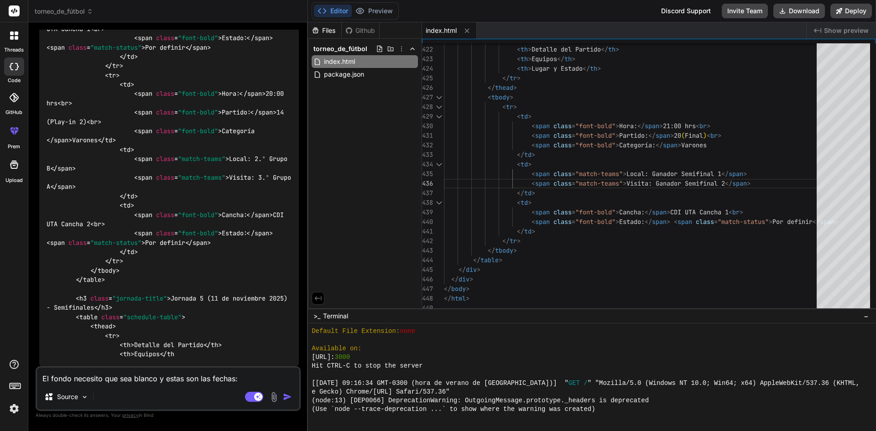
scroll to position [7046, 0]
click at [198, 376] on textarea "El fondo necesito que sea blanco y estas son las fechas: jornada 1, [DATE] jorn…" at bounding box center [168, 376] width 262 height 16
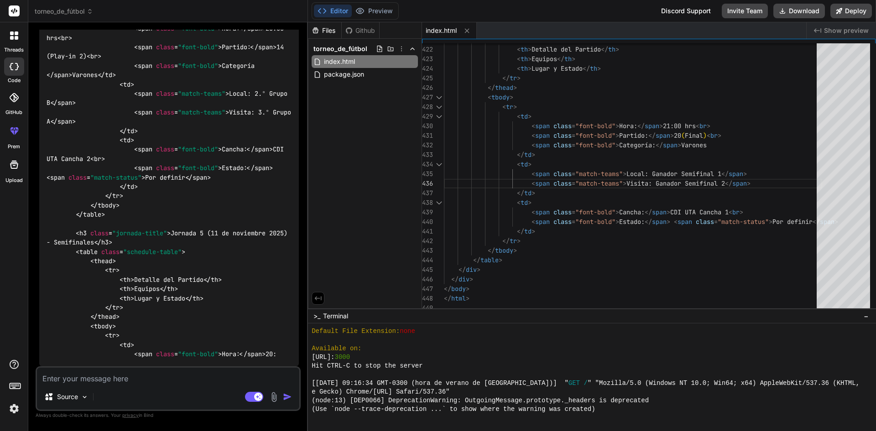
scroll to position [11810, 0]
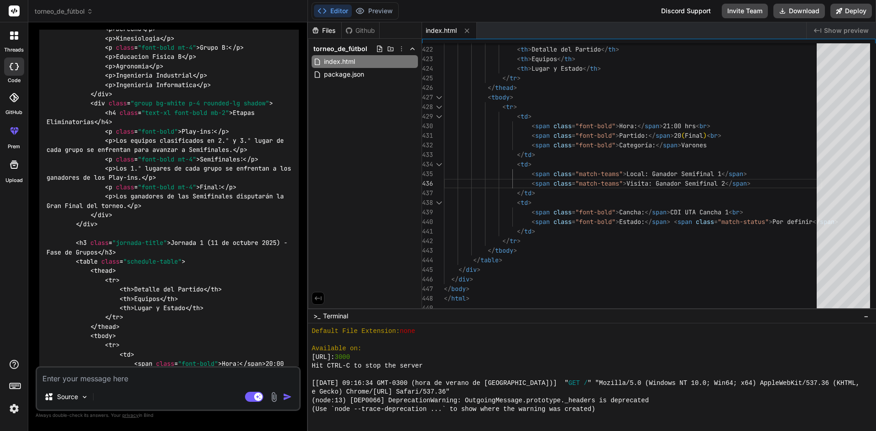
scroll to position [7383, 0]
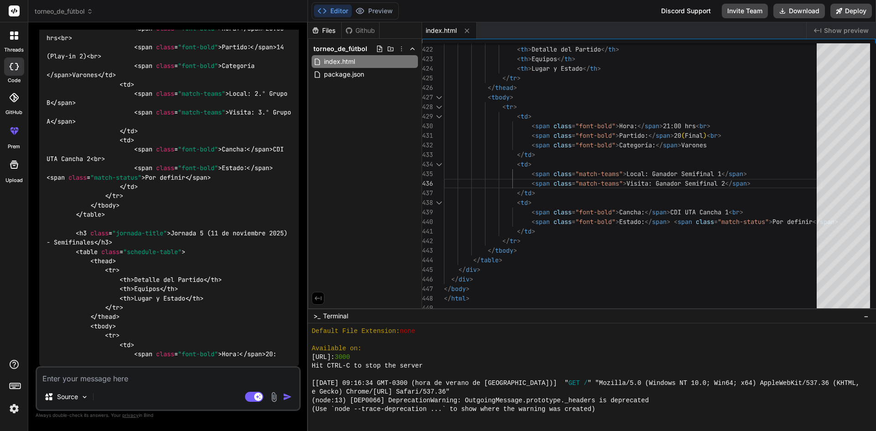
scroll to position [11810, 0]
click at [164, 371] on textarea at bounding box center [168, 376] width 262 height 16
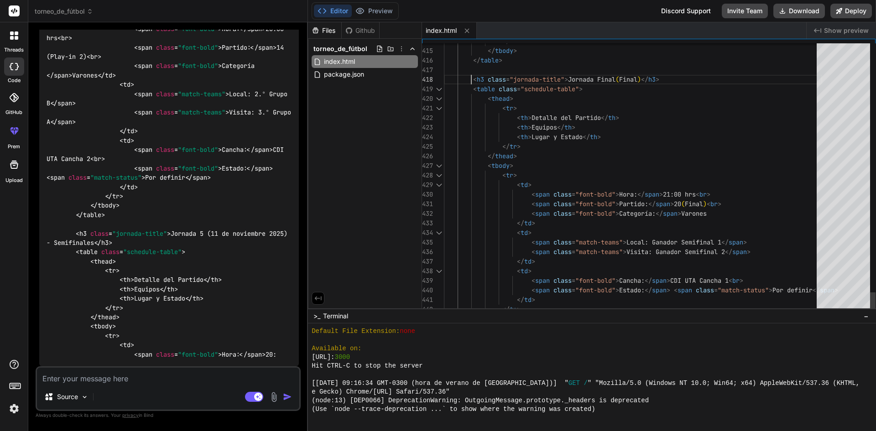
scroll to position [0, 0]
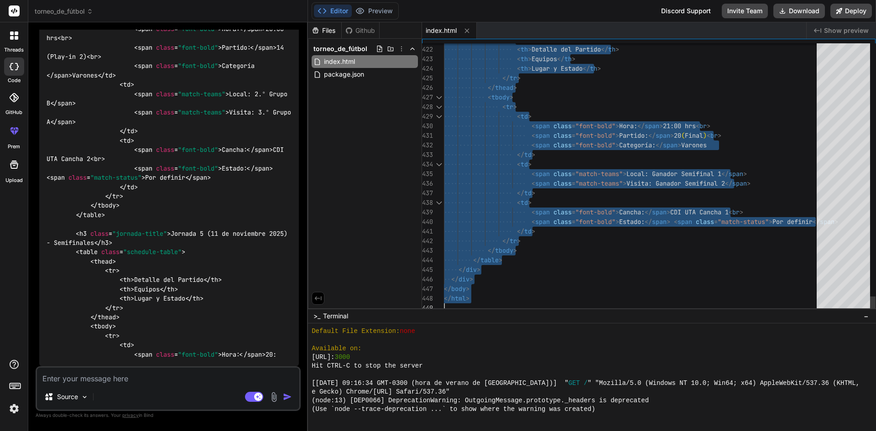
drag, startPoint x: 476, startPoint y: 79, endPoint x: 494, endPoint y: 299, distance: 220.7
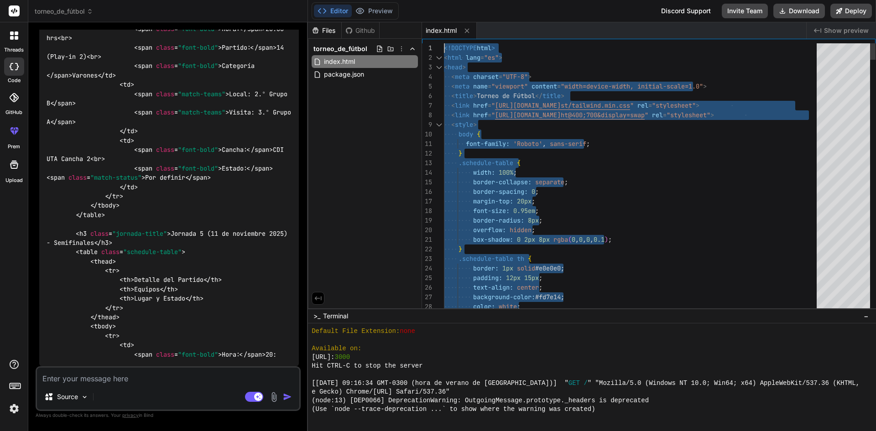
drag, startPoint x: 479, startPoint y: 304, endPoint x: 433, endPoint y: 35, distance: 272.8
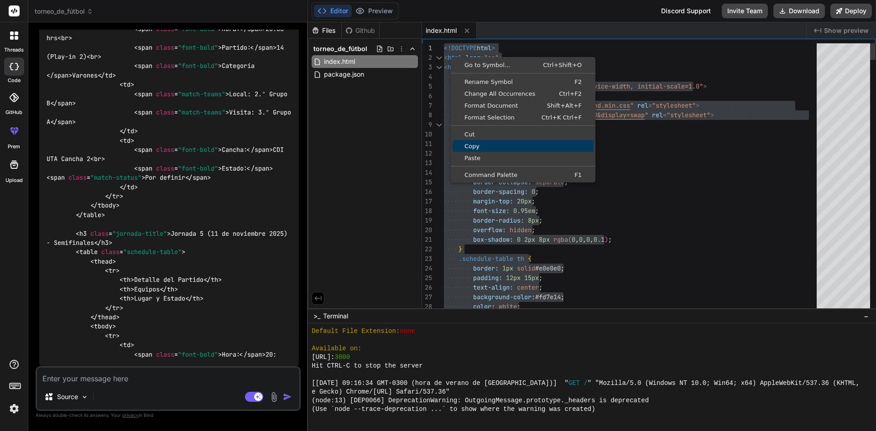
click at [474, 143] on span "Copy" at bounding box center [523, 146] width 141 height 6
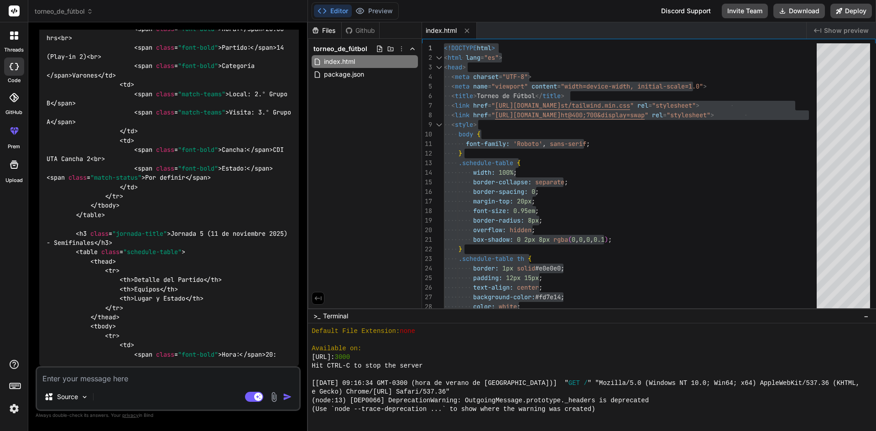
click at [167, 379] on textarea at bounding box center [168, 376] width 262 height 16
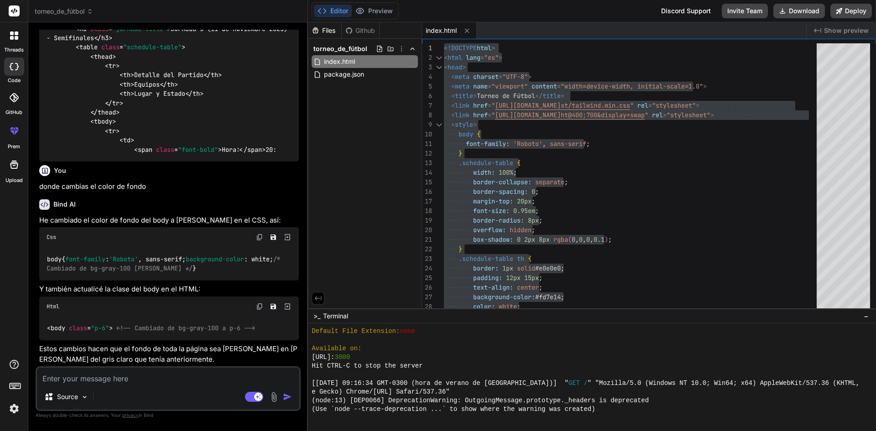
scroll to position [16798, 0]
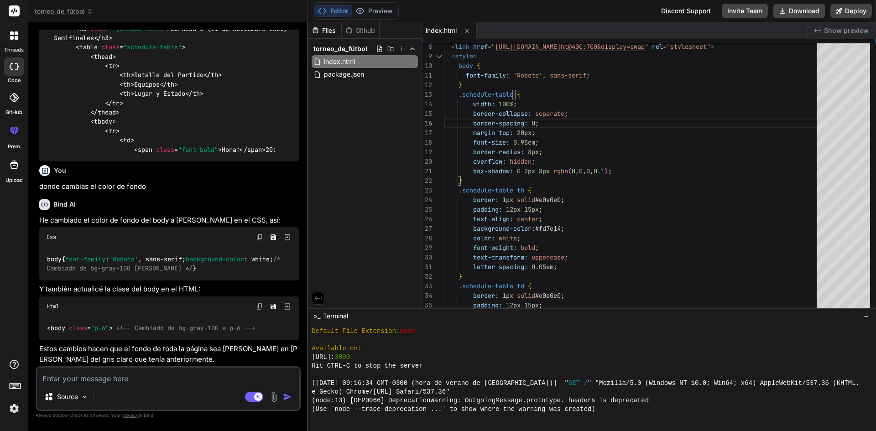
click at [56, 12] on span "torneo_de_fútbol" at bounding box center [64, 11] width 58 height 9
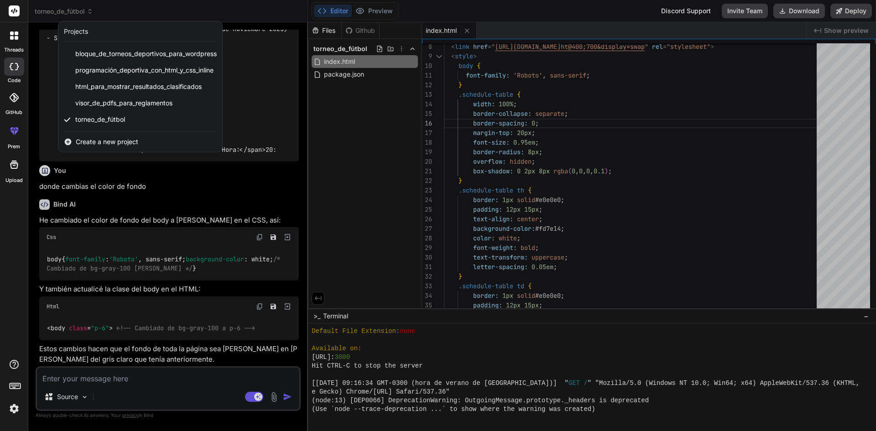
click at [108, 139] on span "Create a new project" at bounding box center [107, 141] width 63 height 9
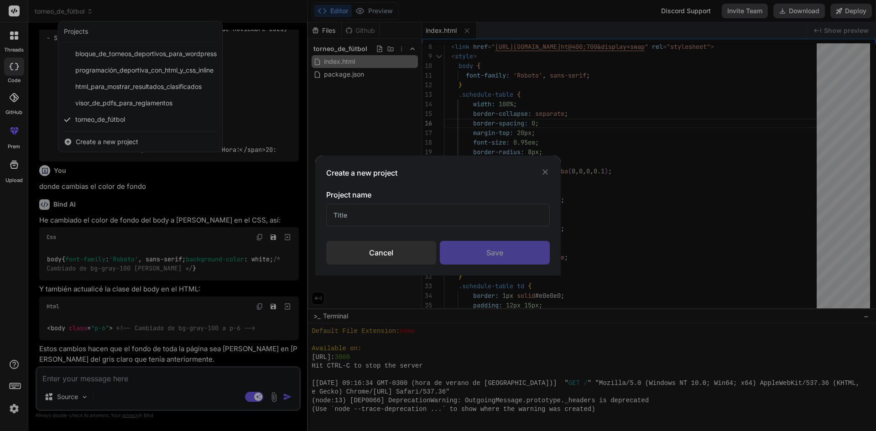
click at [391, 215] on input "text" at bounding box center [438, 215] width 224 height 22
click at [480, 248] on div "Save" at bounding box center [495, 253] width 110 height 24
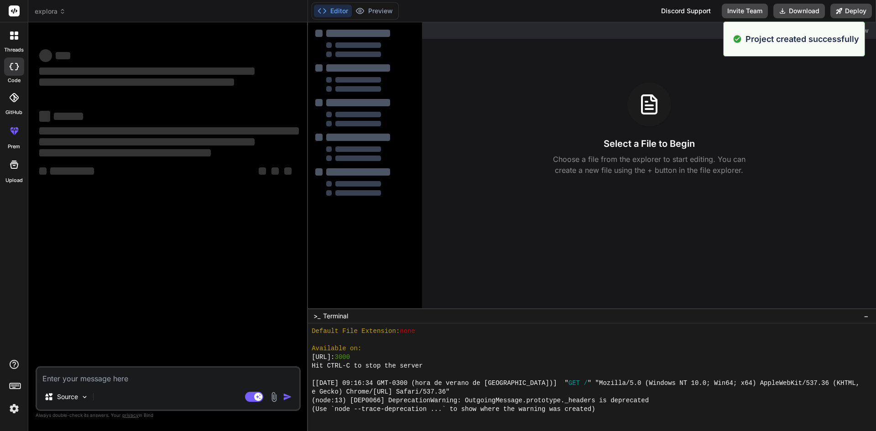
scroll to position [321, 0]
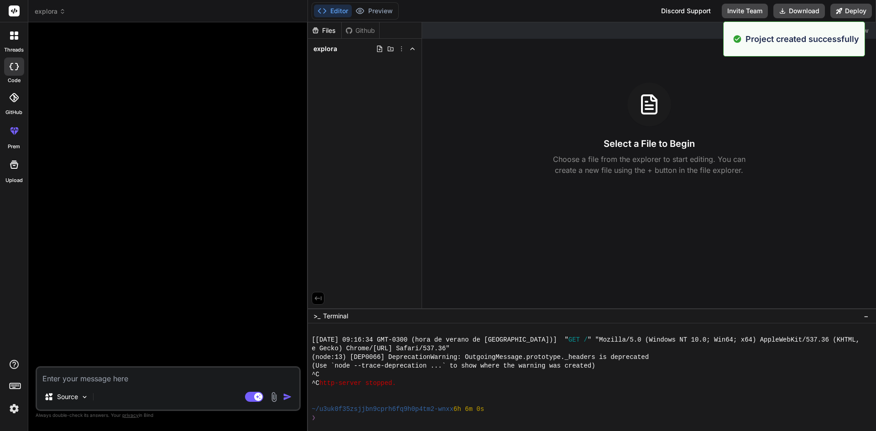
click at [199, 376] on textarea at bounding box center [168, 376] width 262 height 16
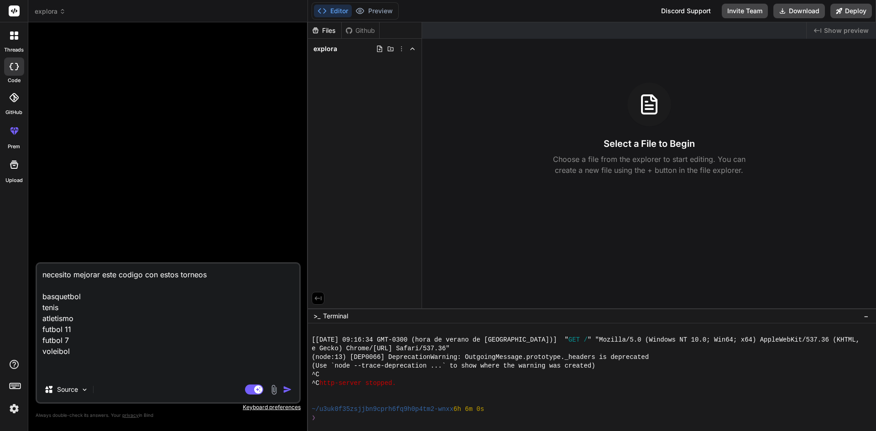
paste textarea "<loremip dolor="sita-consec: 'Adipisc', elit-seddo; eiusmodtem-incid: #133355; …"
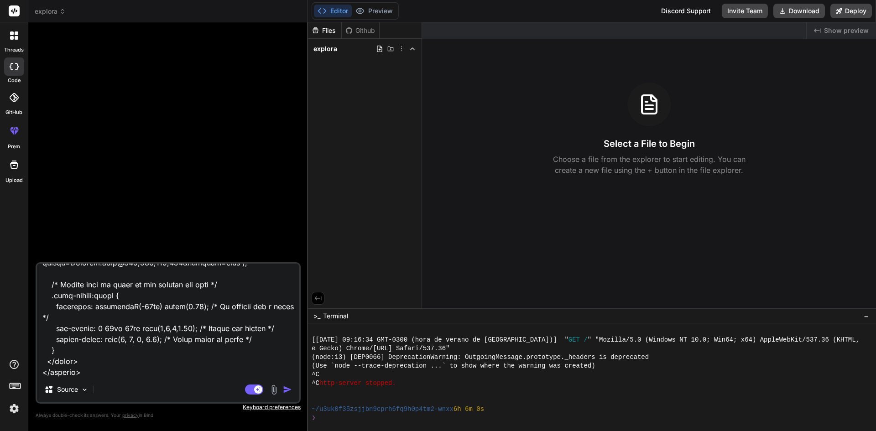
click at [287, 391] on img "button" at bounding box center [287, 389] width 9 height 9
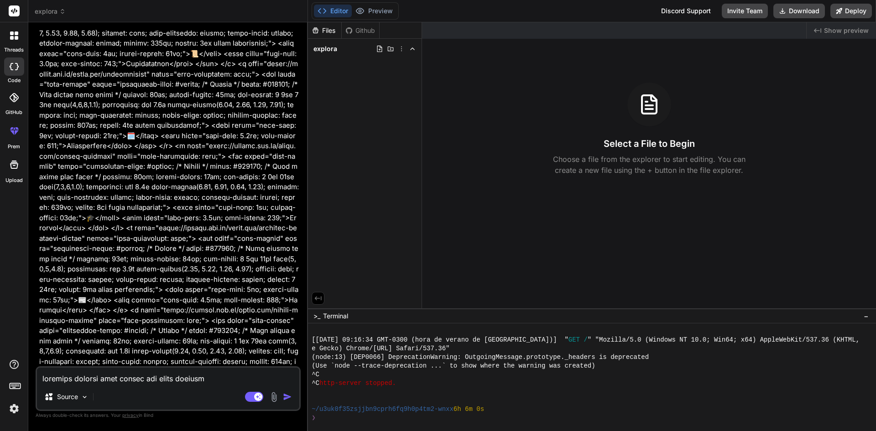
scroll to position [456, 0]
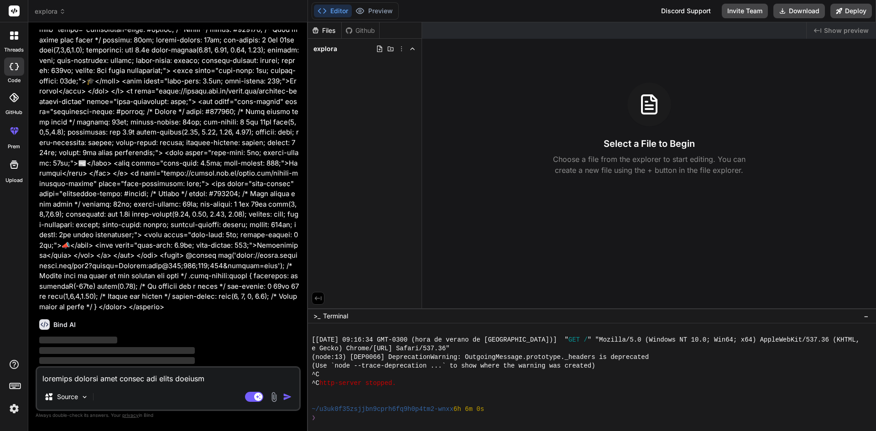
click at [170, 370] on textarea at bounding box center [168, 376] width 262 height 16
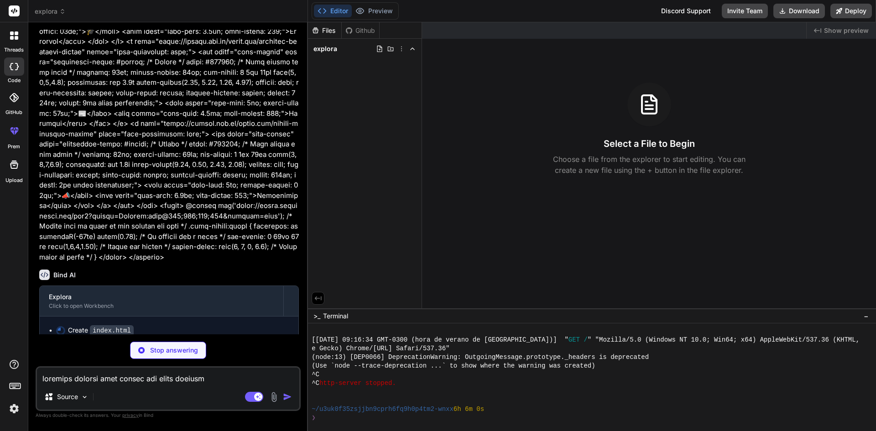
scroll to position [507, 0]
click at [153, 376] on textarea at bounding box center [168, 376] width 262 height 16
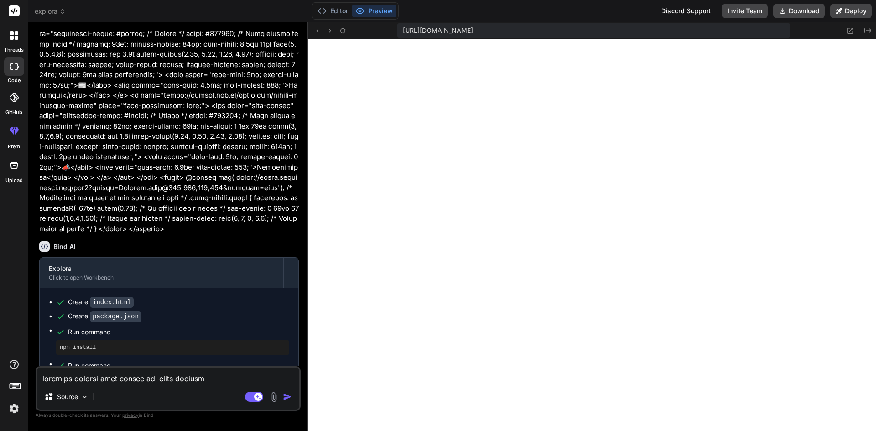
scroll to position [556, 0]
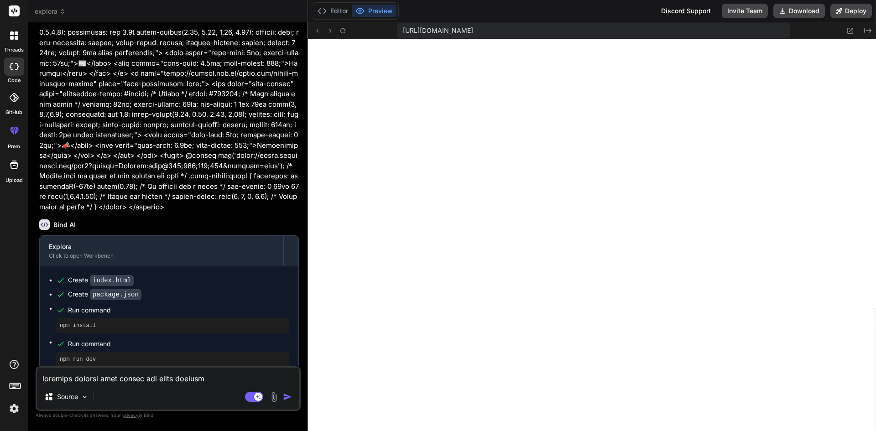
click at [160, 377] on textarea at bounding box center [168, 376] width 262 height 16
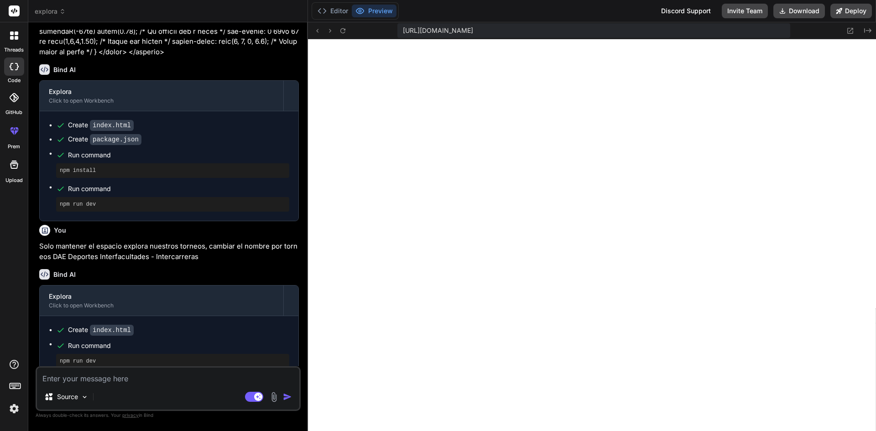
scroll to position [713, 0]
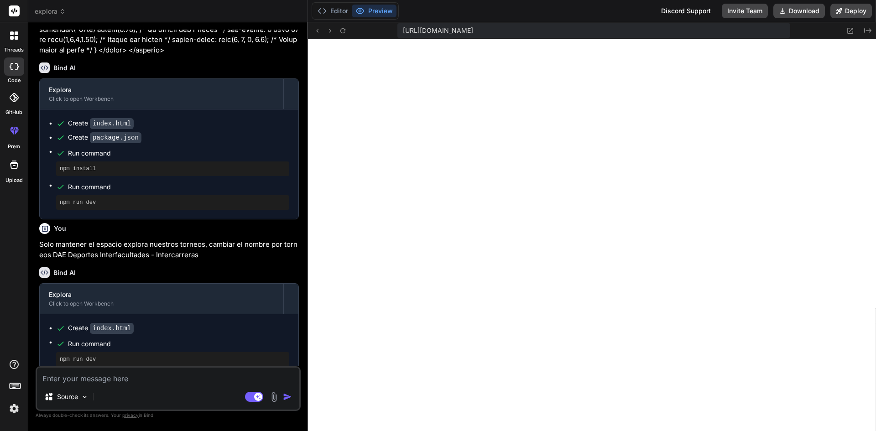
click at [162, 381] on textarea at bounding box center [168, 376] width 262 height 16
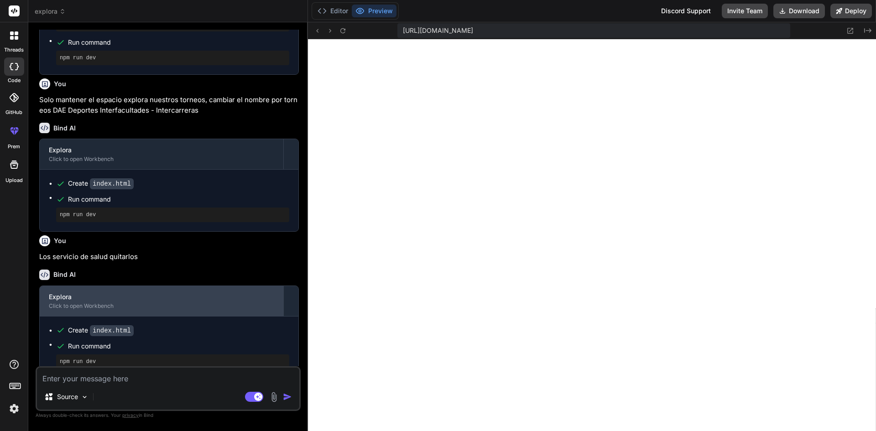
scroll to position [860, 0]
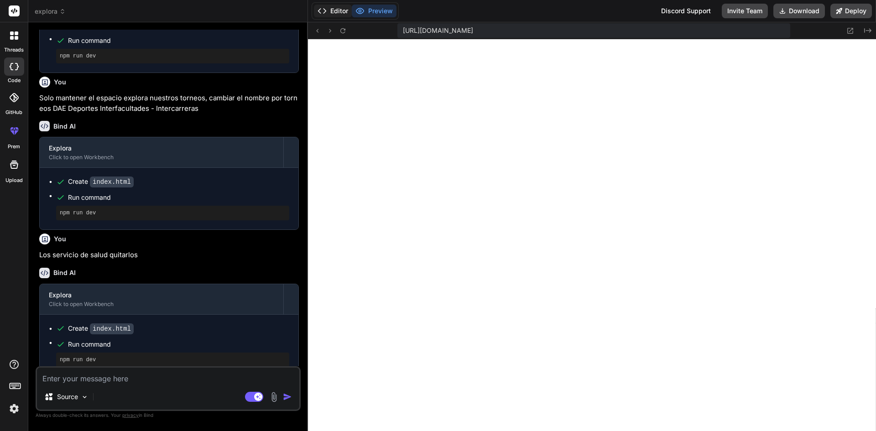
click at [335, 10] on button "Editor" at bounding box center [333, 11] width 38 height 13
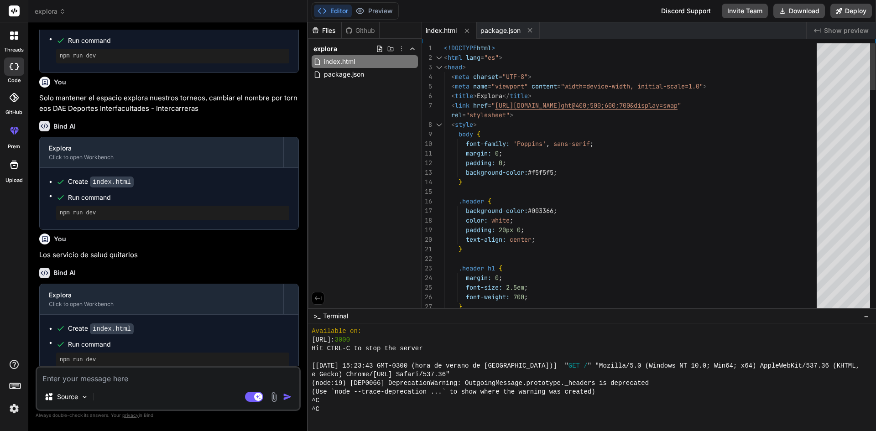
drag, startPoint x: 444, startPoint y: 49, endPoint x: 594, endPoint y: 248, distance: 249.3
click at [440, 23] on div "index.html" at bounding box center [449, 30] width 55 height 16
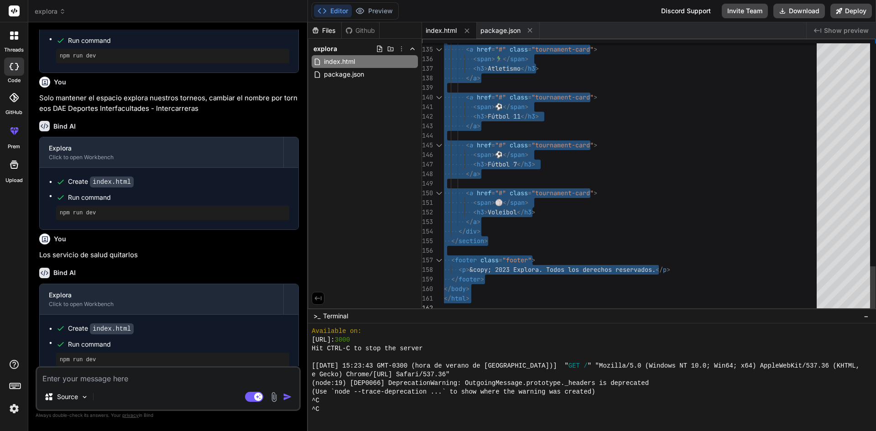
drag, startPoint x: 445, startPoint y: 47, endPoint x: 628, endPoint y: 380, distance: 379.7
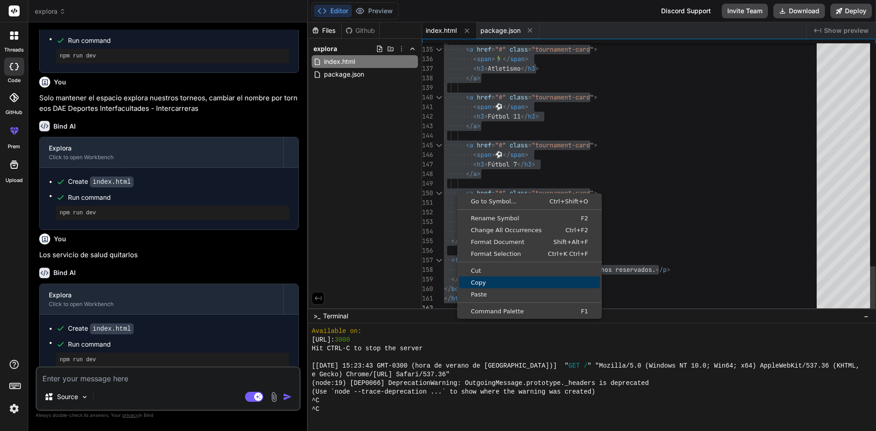
click at [492, 281] on span "Copy" at bounding box center [529, 283] width 141 height 6
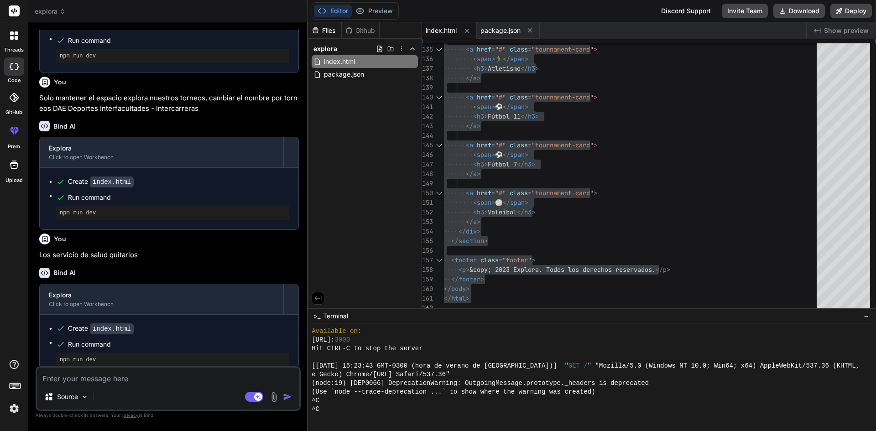
click at [114, 384] on textarea at bounding box center [168, 376] width 262 height 16
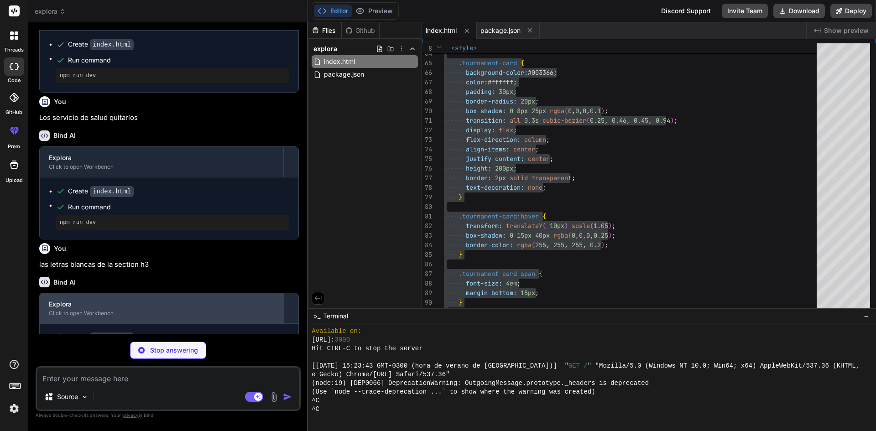
scroll to position [1005, 0]
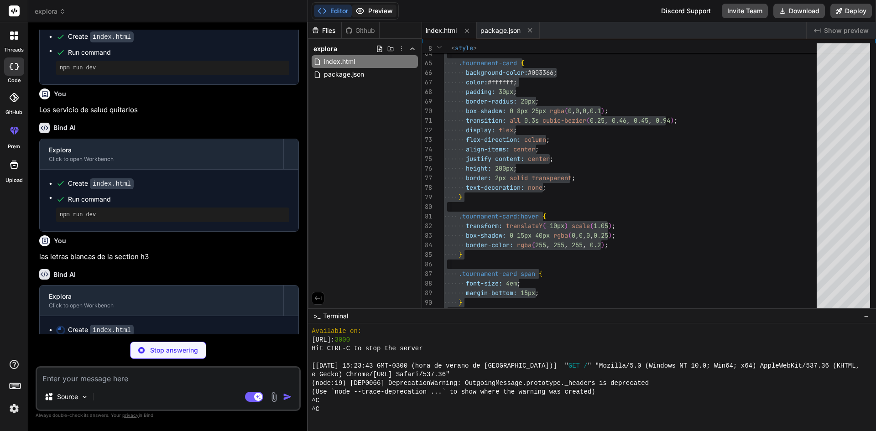
click at [386, 15] on button "Preview" at bounding box center [374, 11] width 45 height 13
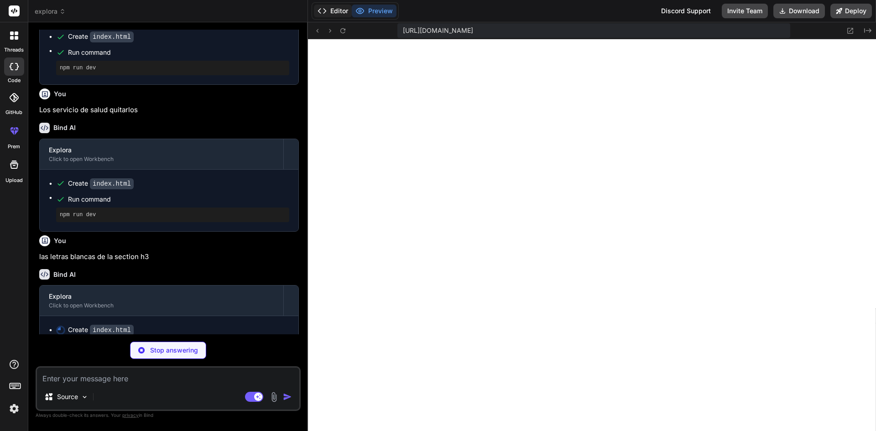
click at [336, 5] on button "Editor" at bounding box center [333, 11] width 38 height 13
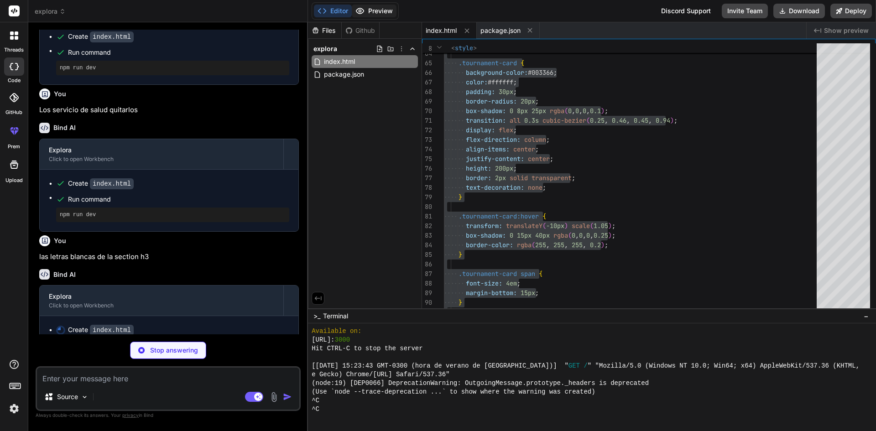
click at [370, 10] on button "Preview" at bounding box center [374, 11] width 45 height 13
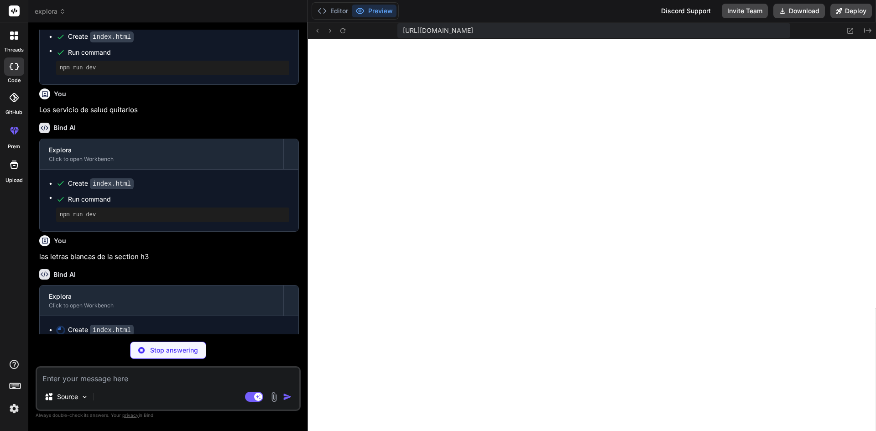
scroll to position [885, 0]
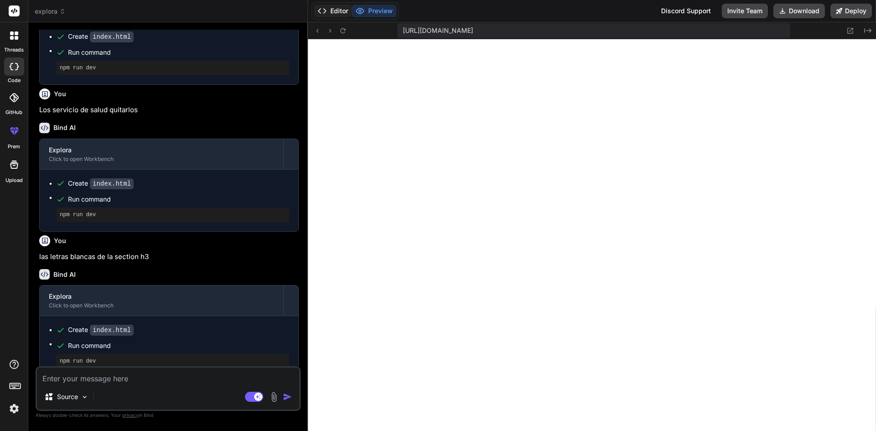
click at [335, 5] on button "Editor" at bounding box center [333, 11] width 38 height 13
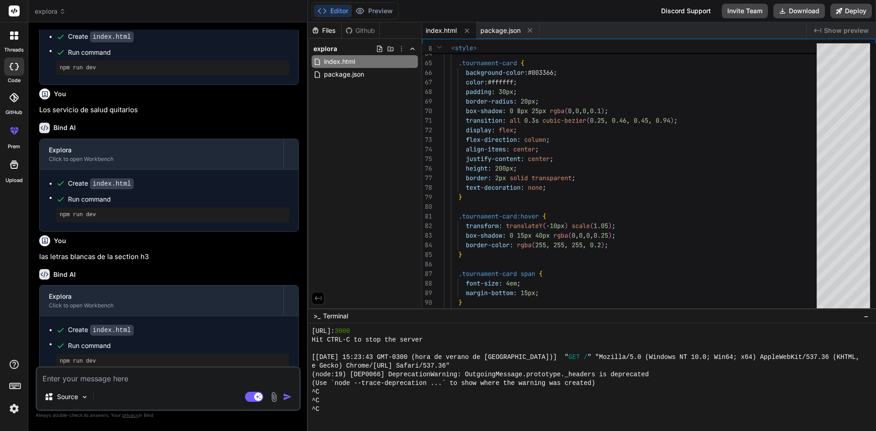
click at [367, 217] on div "Files Github explora index.html package.json" at bounding box center [365, 165] width 114 height 286
click at [847, 34] on span "Show preview" at bounding box center [846, 30] width 45 height 9
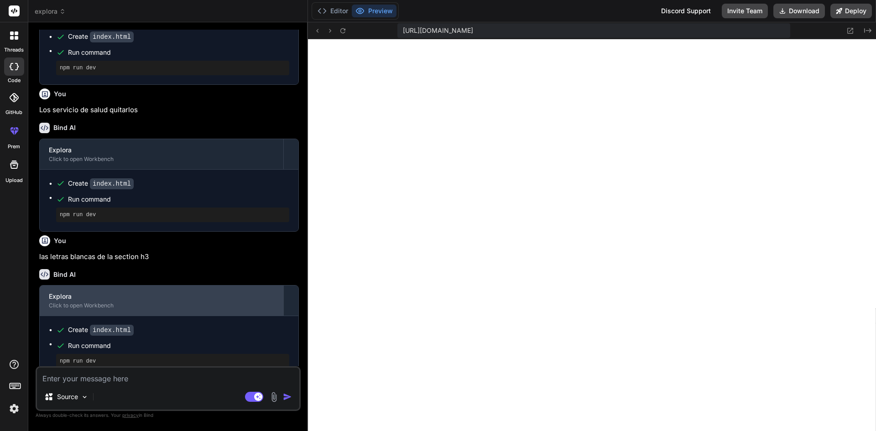
scroll to position [1007, 0]
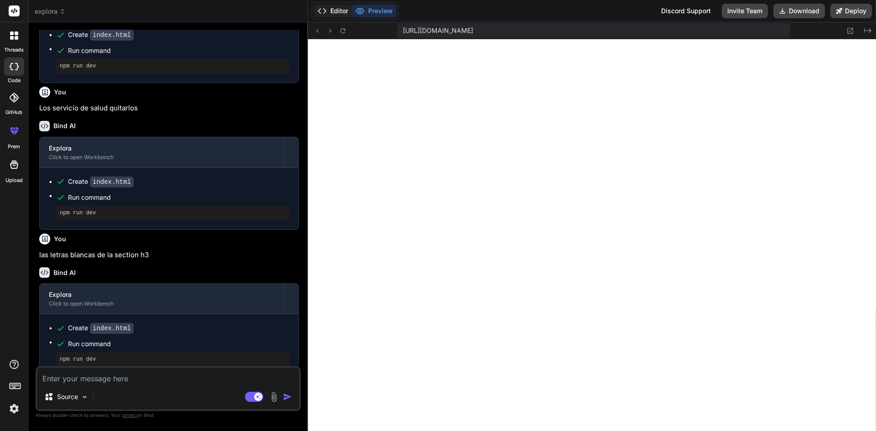
click at [338, 7] on button "Editor" at bounding box center [333, 11] width 38 height 13
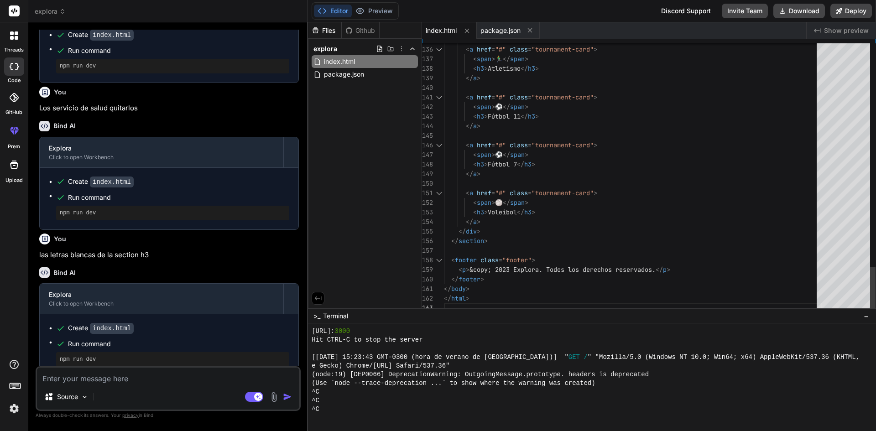
scroll to position [0, 0]
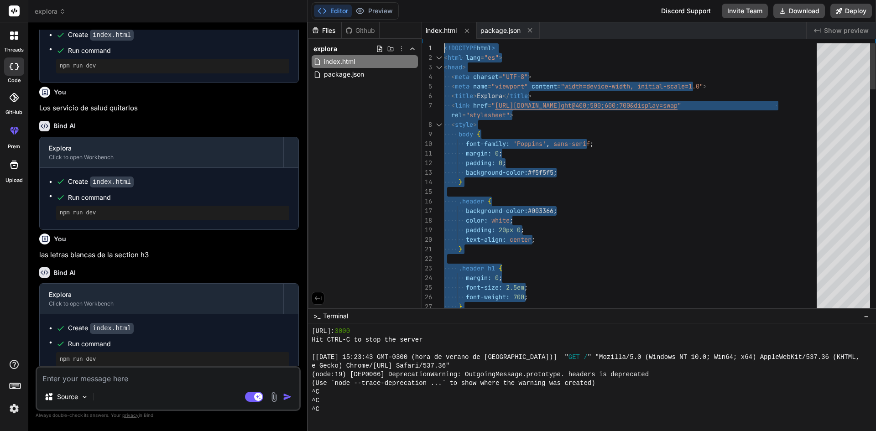
drag, startPoint x: 477, startPoint y: 298, endPoint x: 450, endPoint y: -40, distance: 338.4
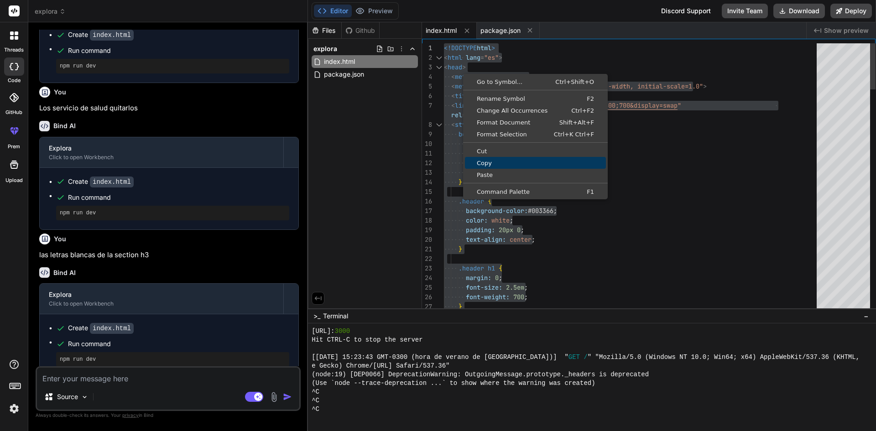
click at [494, 162] on span "Copy" at bounding box center [535, 163] width 141 height 6
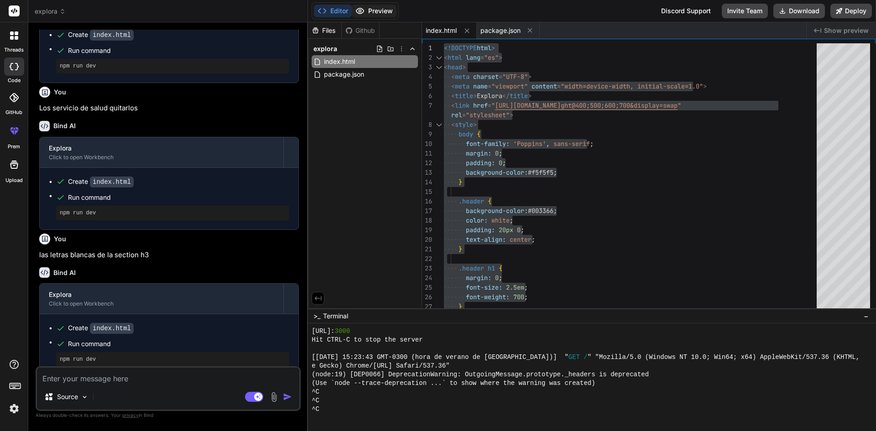
click at [372, 10] on button "Preview" at bounding box center [374, 11] width 45 height 13
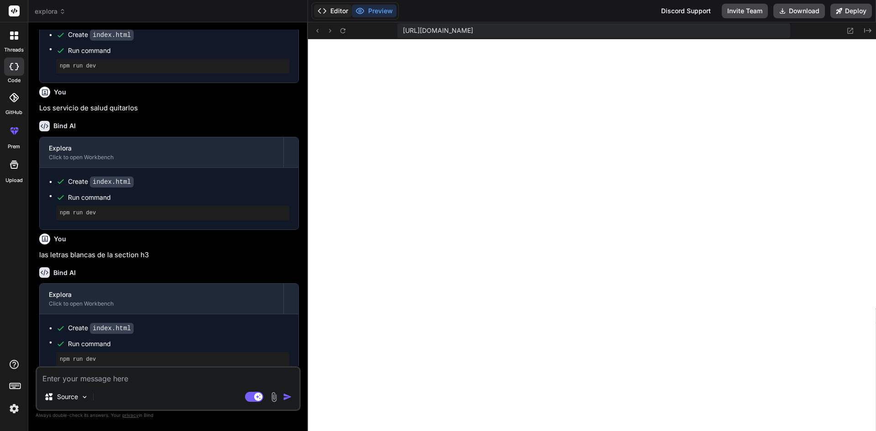
click at [333, 10] on button "Editor" at bounding box center [333, 11] width 38 height 13
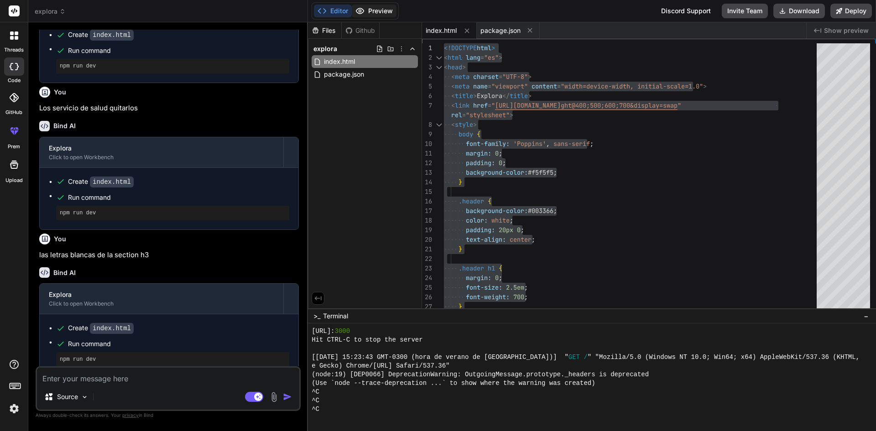
click at [370, 14] on button "Preview" at bounding box center [374, 11] width 45 height 13
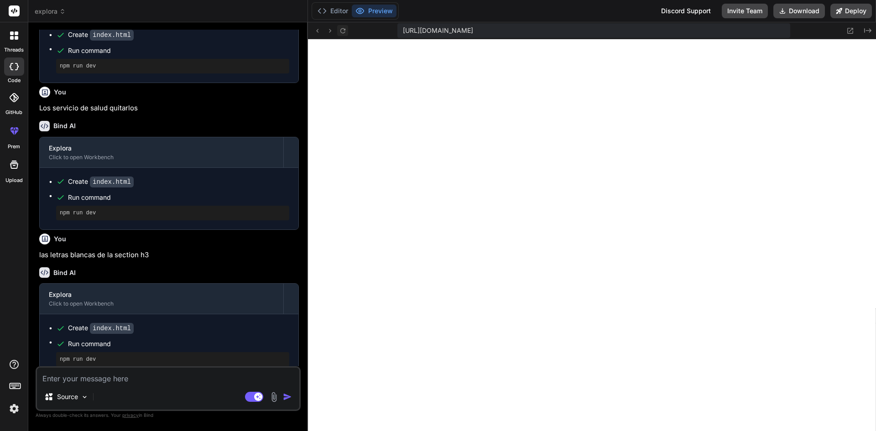
click at [341, 31] on icon at bounding box center [343, 31] width 8 height 8
click at [192, 371] on textarea at bounding box center [168, 376] width 262 height 16
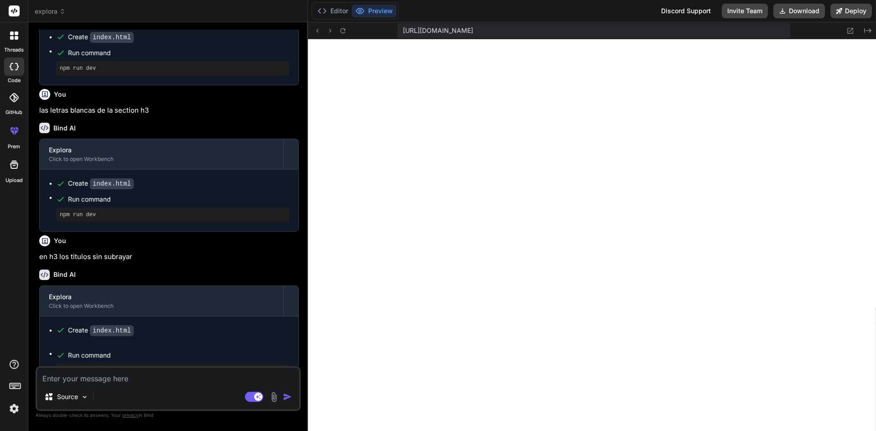
scroll to position [911, 0]
click at [344, 30] on icon at bounding box center [343, 31] width 8 height 8
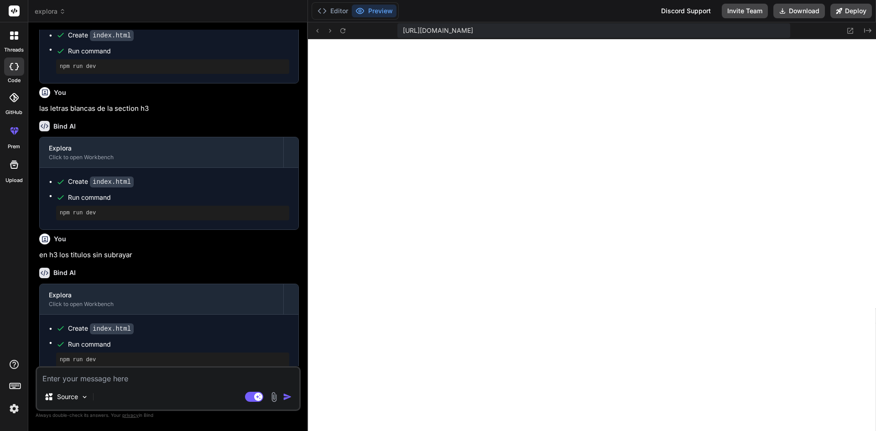
click at [131, 373] on textarea at bounding box center [168, 376] width 262 height 16
click at [290, 397] on img "button" at bounding box center [287, 397] width 9 height 9
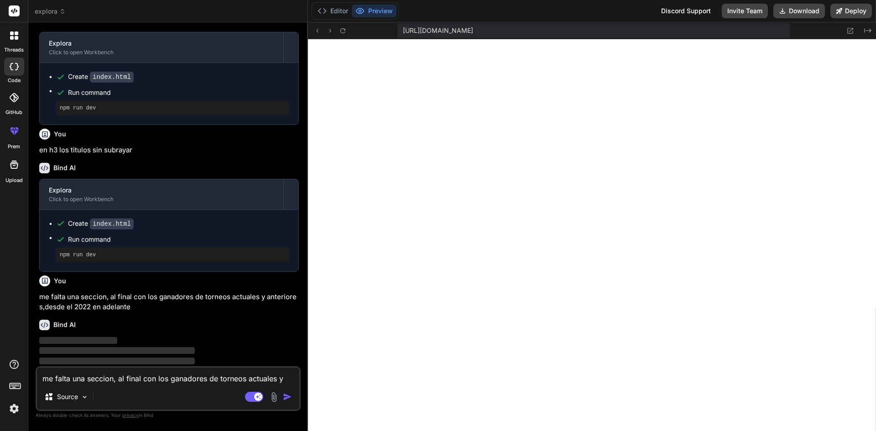
click at [215, 380] on textarea "me falta una seccion, al final con los ganadores de torneos actuales y anterior…" at bounding box center [168, 376] width 262 height 16
click at [339, 32] on icon at bounding box center [343, 31] width 8 height 8
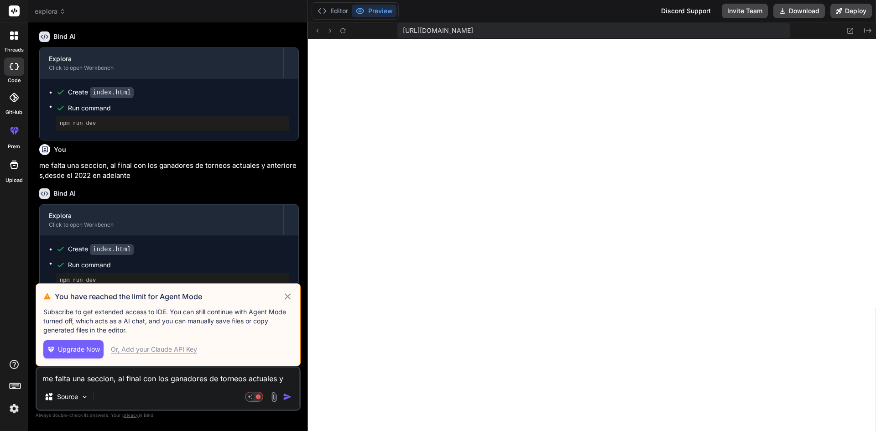
scroll to position [1393, 0]
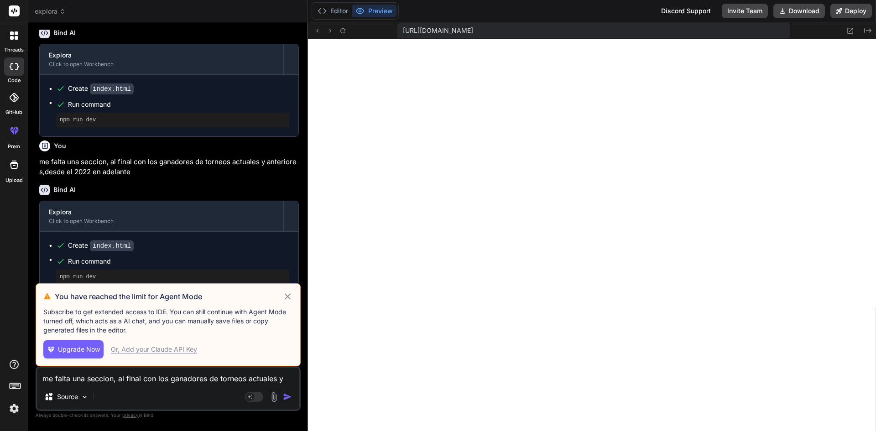
click at [285, 296] on icon at bounding box center [288, 296] width 10 height 11
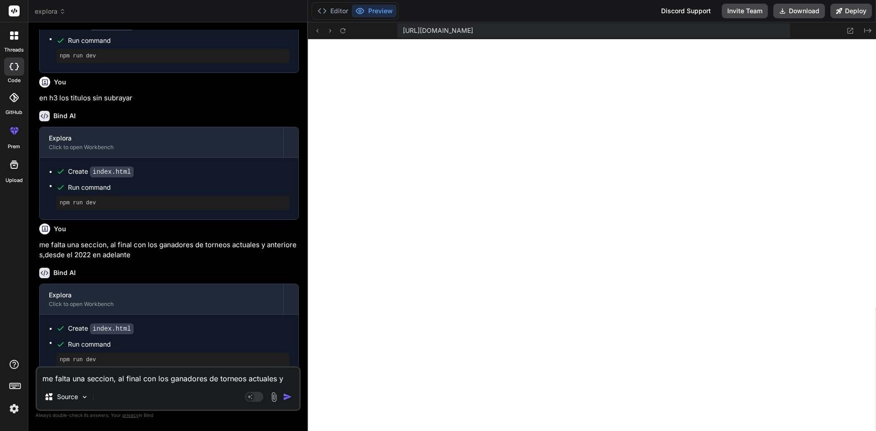
click at [346, 37] on div "[URL][DOMAIN_NAME] Created with Pixso." at bounding box center [592, 30] width 568 height 17
click at [342, 31] on icon at bounding box center [343, 31] width 8 height 8
click at [179, 375] on textarea "me falta una seccion, al final con los ganadores de torneos actuales y anterior…" at bounding box center [168, 376] width 262 height 16
click at [344, 25] on div "[URL][DOMAIN_NAME] Created with Pixso." at bounding box center [592, 30] width 568 height 17
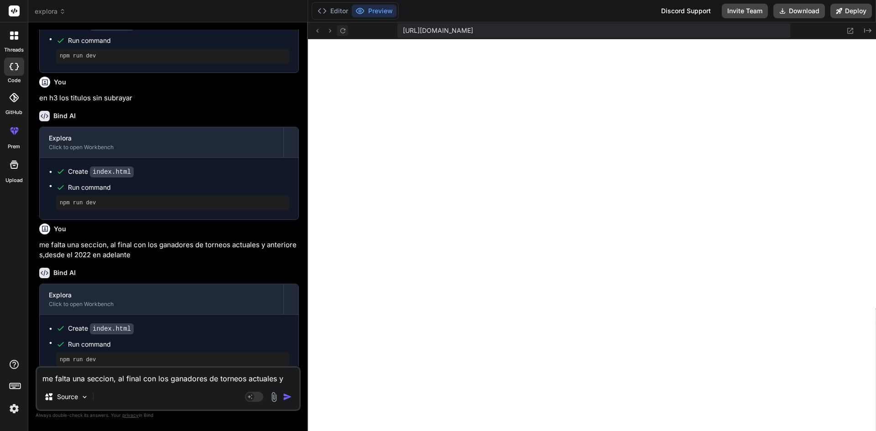
click at [342, 32] on icon at bounding box center [342, 30] width 5 height 5
click at [337, 17] on button "Editor" at bounding box center [333, 11] width 38 height 13
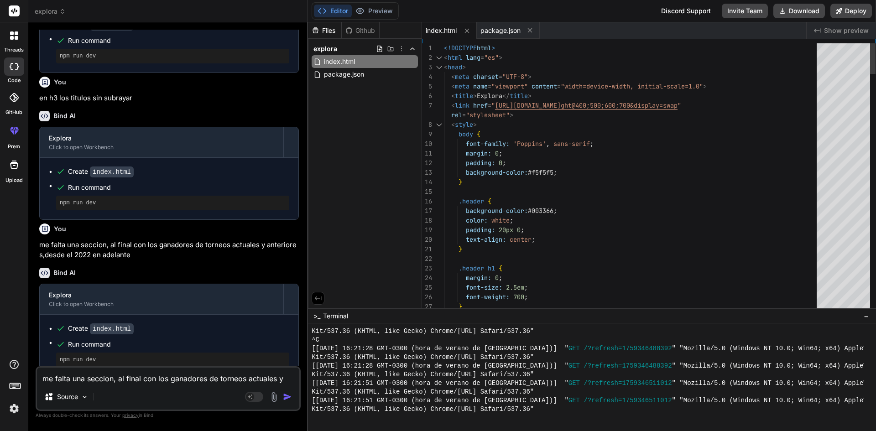
scroll to position [0, 0]
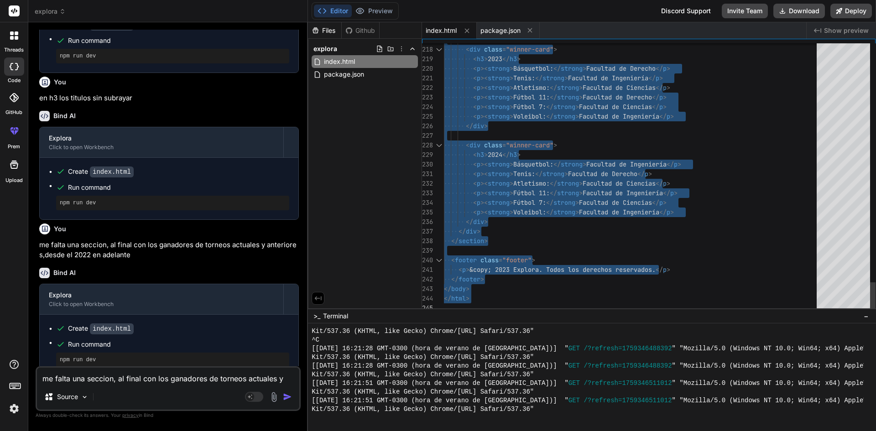
drag, startPoint x: 451, startPoint y: 103, endPoint x: 622, endPoint y: 408, distance: 349.4
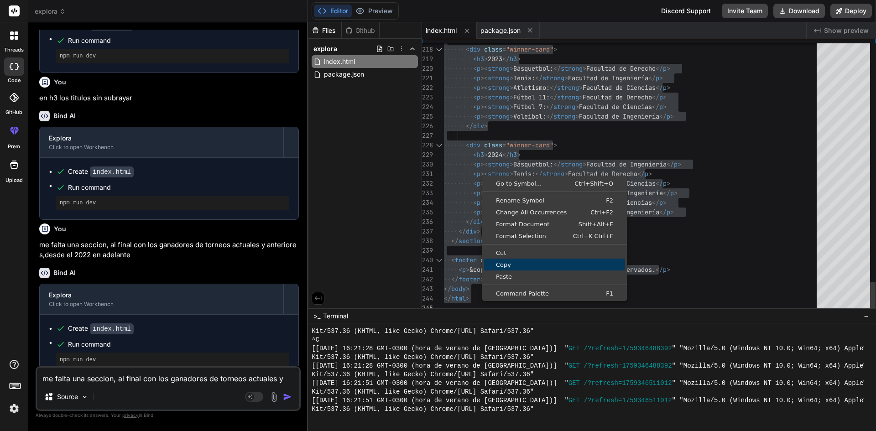
click at [513, 266] on span "Copy" at bounding box center [554, 265] width 141 height 6
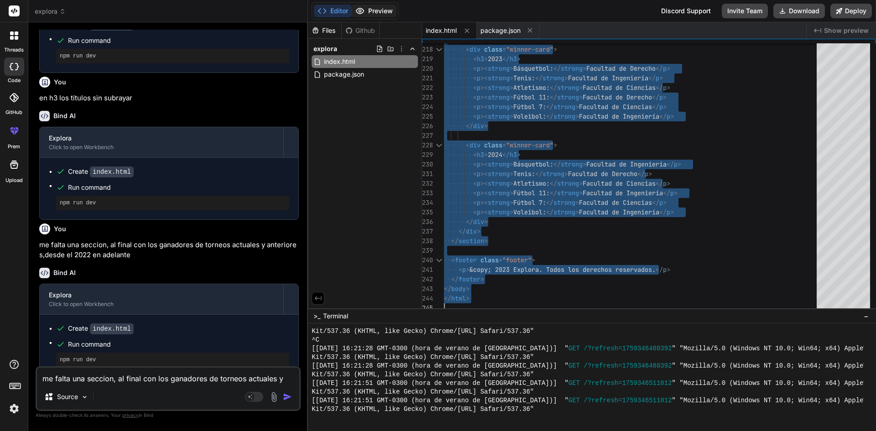
click at [373, 10] on button "Preview" at bounding box center [374, 11] width 45 height 13
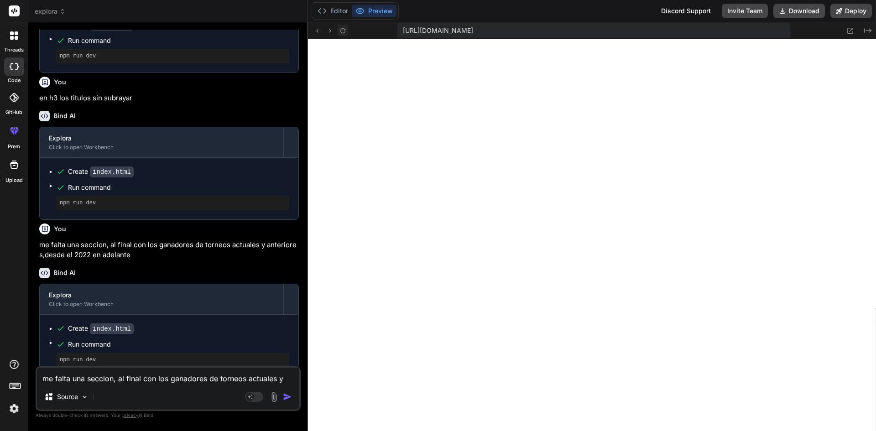
click at [344, 31] on icon at bounding box center [343, 31] width 8 height 8
click at [125, 382] on textarea "me falta una seccion, al final con los ganadores de torneos actuales y anterior…" at bounding box center [168, 376] width 262 height 16
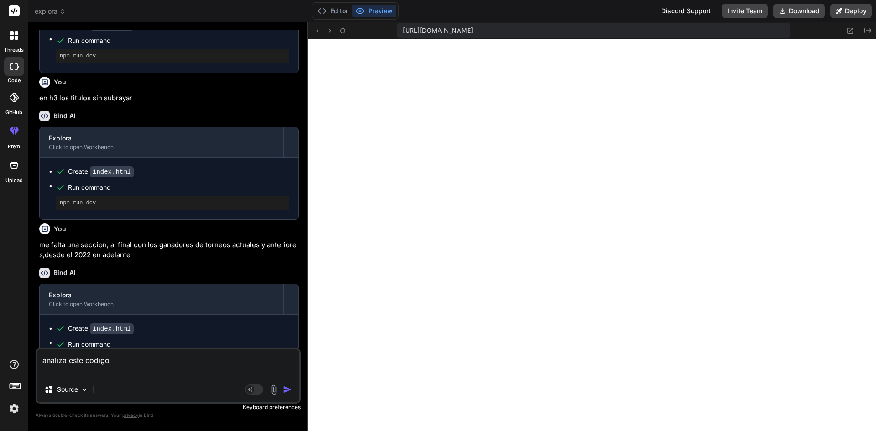
scroll to position [1329, 0]
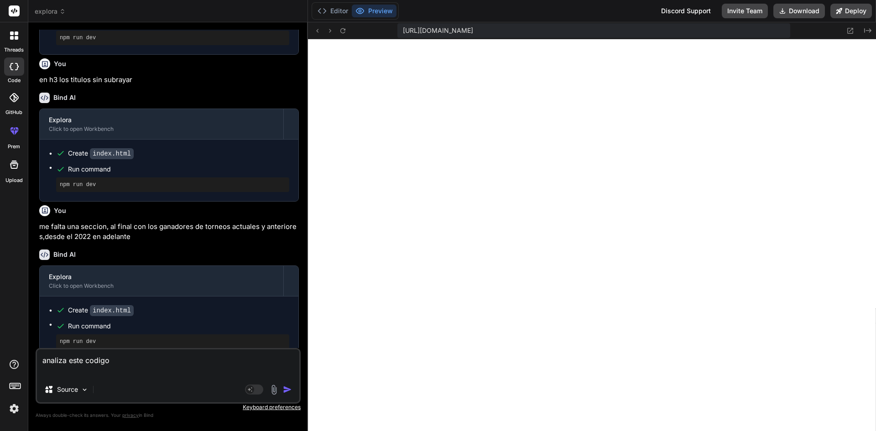
paste textarea "<link href="[URL][DOMAIN_NAME]" rel="stylesheet"> <style> body { font-family: '…"
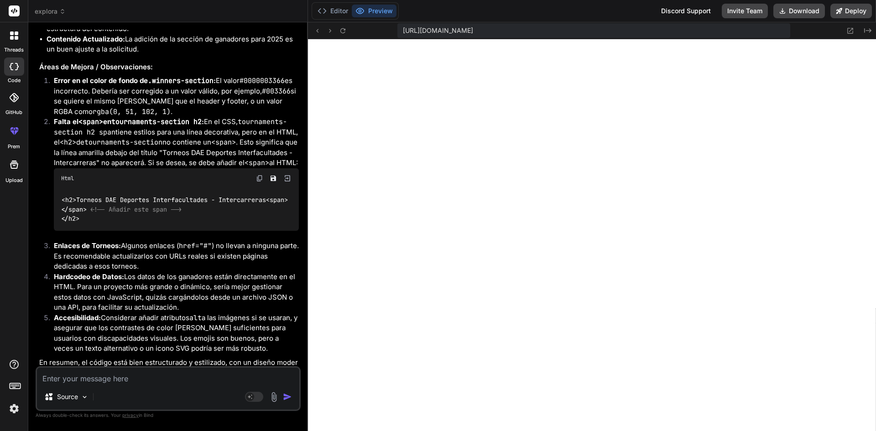
scroll to position [3248, 0]
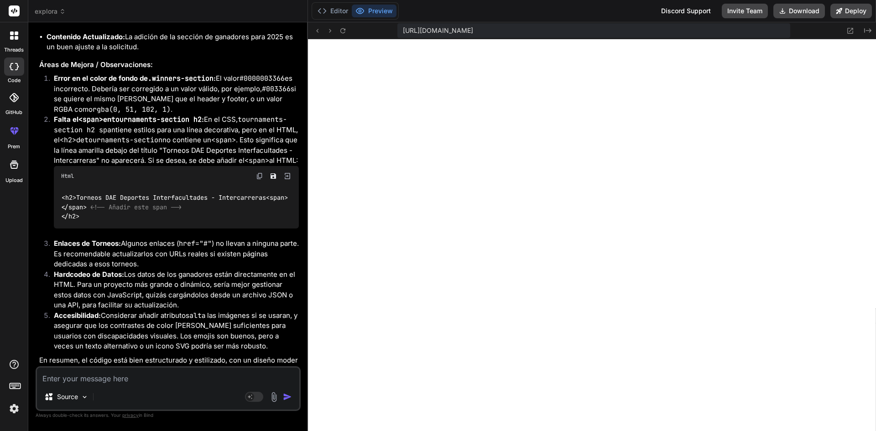
click at [182, 381] on textarea at bounding box center [168, 376] width 262 height 16
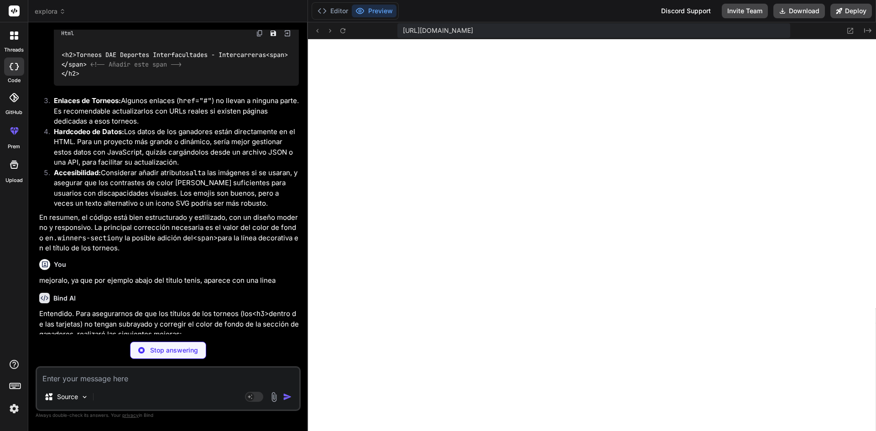
scroll to position [3466, 0]
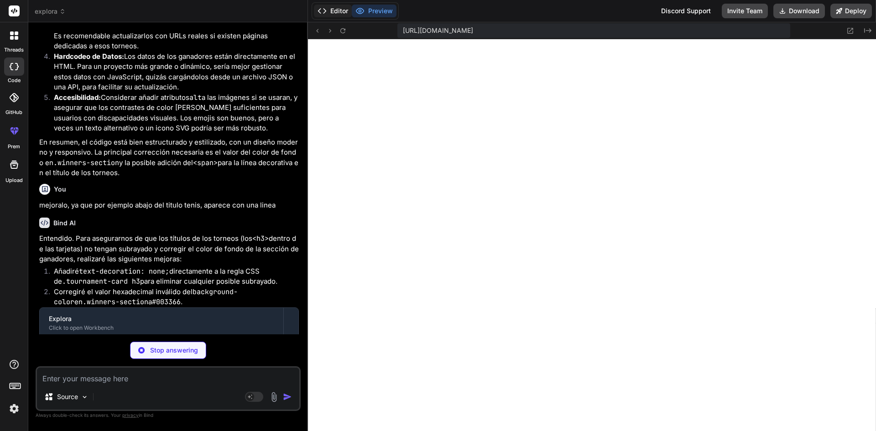
click at [338, 13] on button "Editor" at bounding box center [333, 11] width 38 height 13
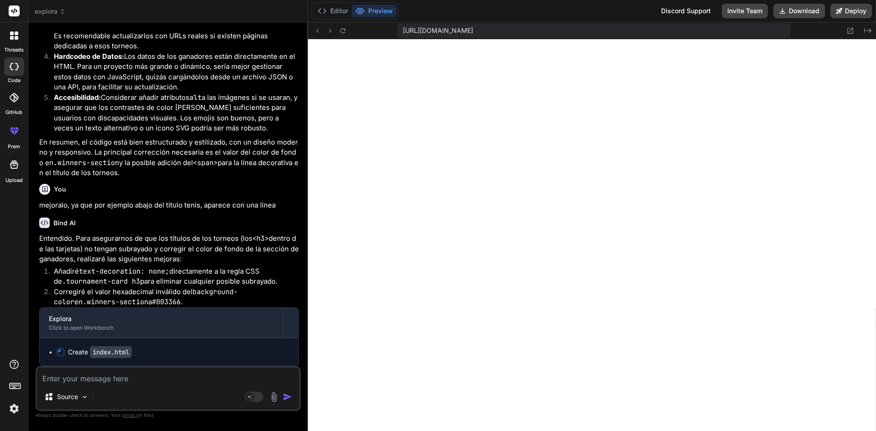
click at [372, 9] on button "Preview" at bounding box center [374, 11] width 45 height 13
click at [346, 29] on icon at bounding box center [343, 31] width 8 height 8
click at [345, 33] on icon at bounding box center [343, 31] width 8 height 8
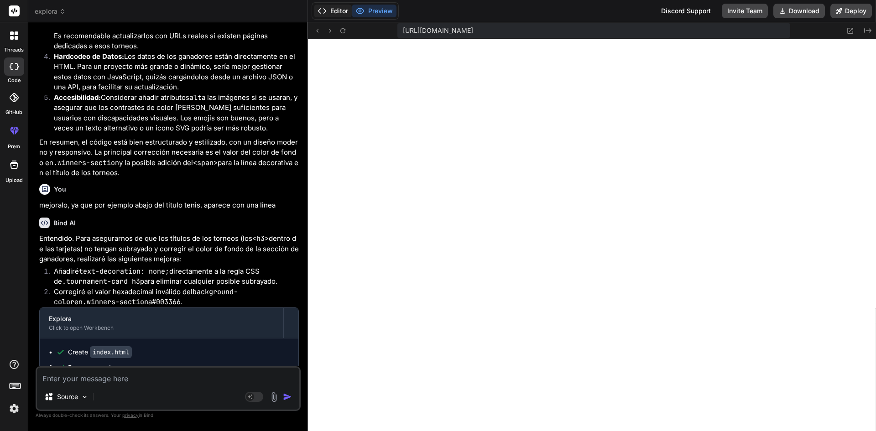
click at [338, 11] on button "Editor" at bounding box center [333, 11] width 38 height 13
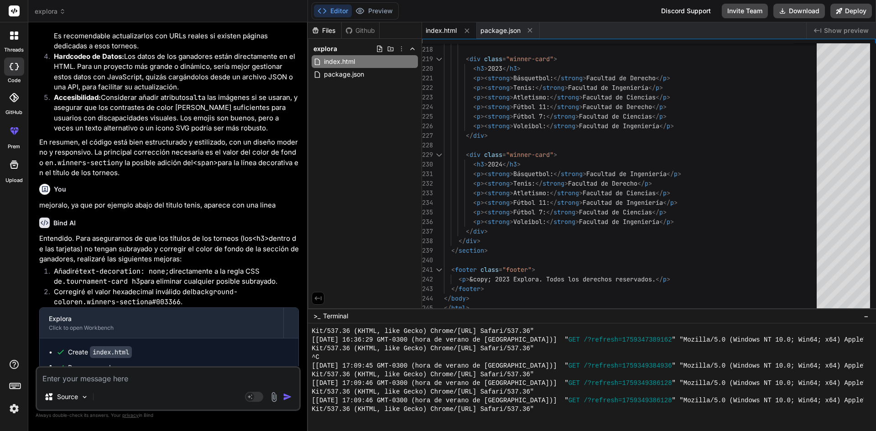
scroll to position [3468, 0]
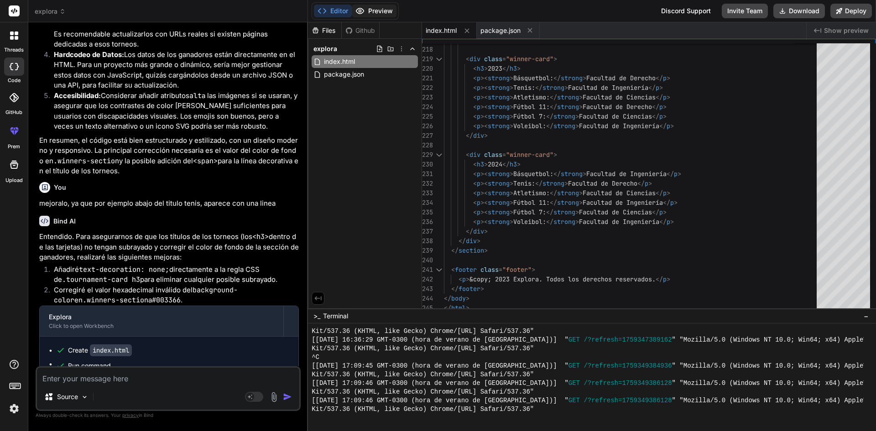
click at [371, 12] on button "Preview" at bounding box center [374, 11] width 45 height 13
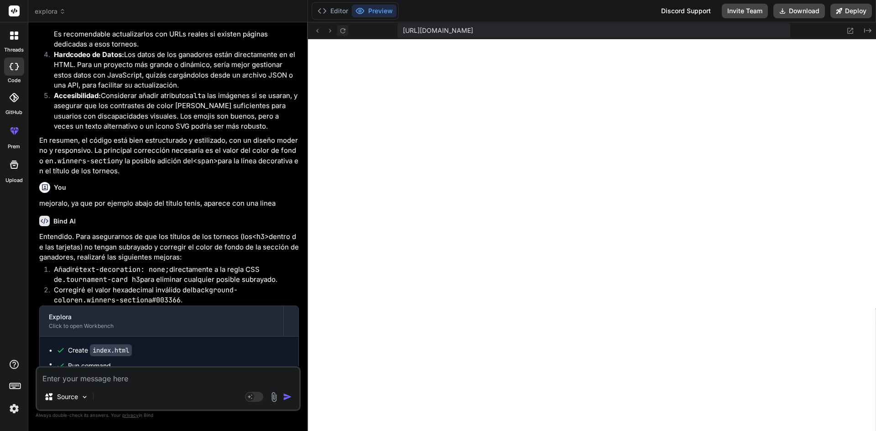
click at [342, 29] on icon at bounding box center [342, 30] width 5 height 5
click at [223, 232] on p "Entendido. Para asegurarnos de que los títulos de los torneos (los <h3> dentro …" at bounding box center [169, 247] width 260 height 31
click at [327, 10] on icon at bounding box center [322, 10] width 9 height 9
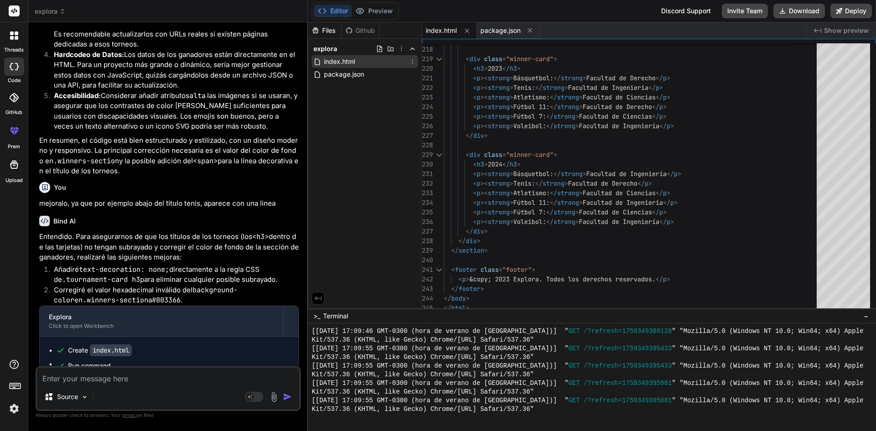
click at [413, 63] on icon at bounding box center [412, 61] width 7 height 7
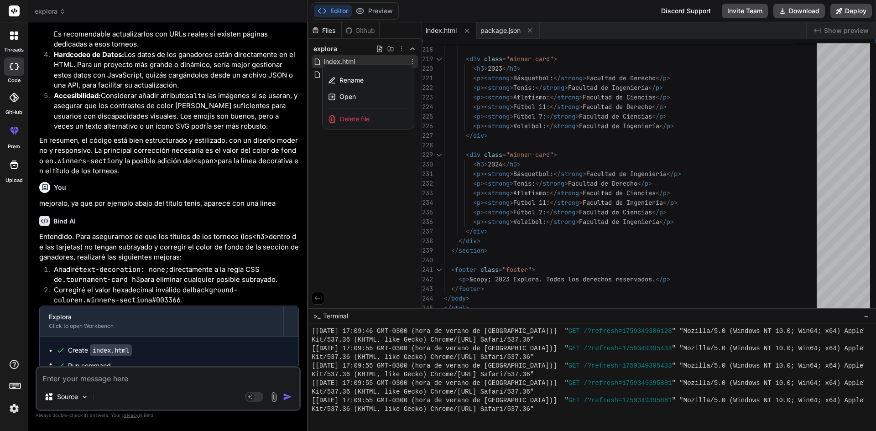
click at [358, 115] on span "Delete file" at bounding box center [355, 119] width 30 height 9
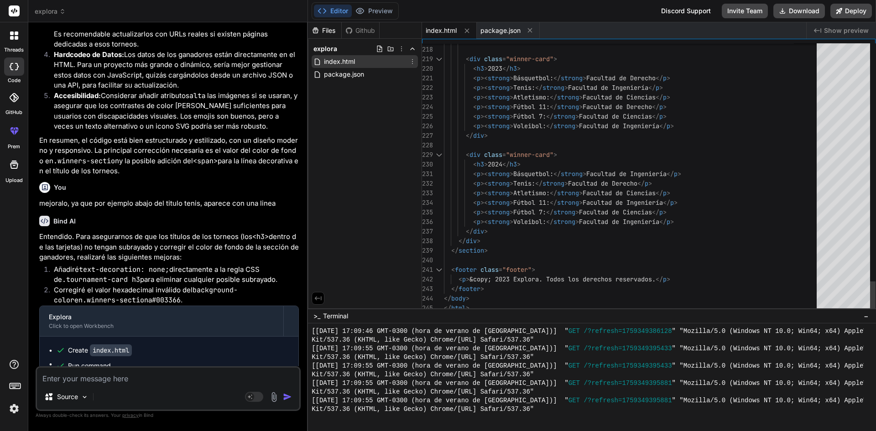
scroll to position [1223, 0]
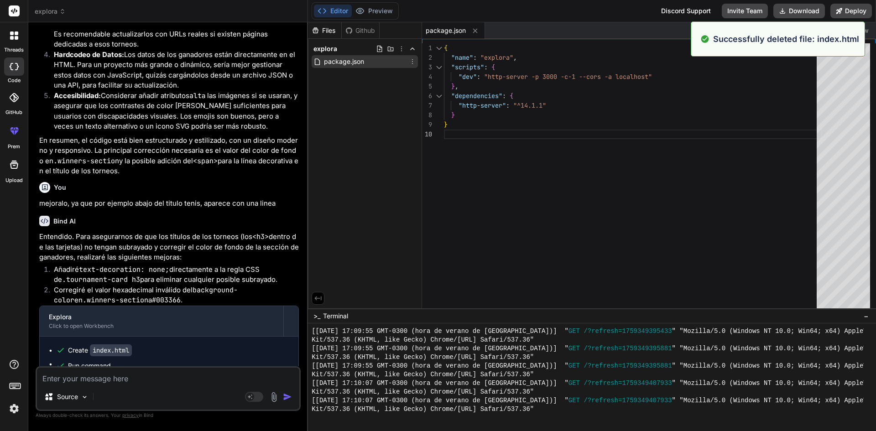
click at [413, 62] on icon at bounding box center [412, 61] width 7 height 7
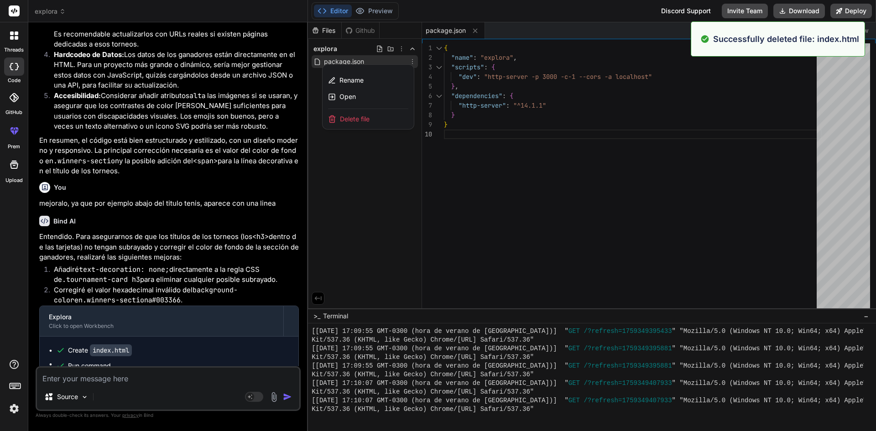
click at [365, 117] on span "Delete file" at bounding box center [355, 119] width 30 height 9
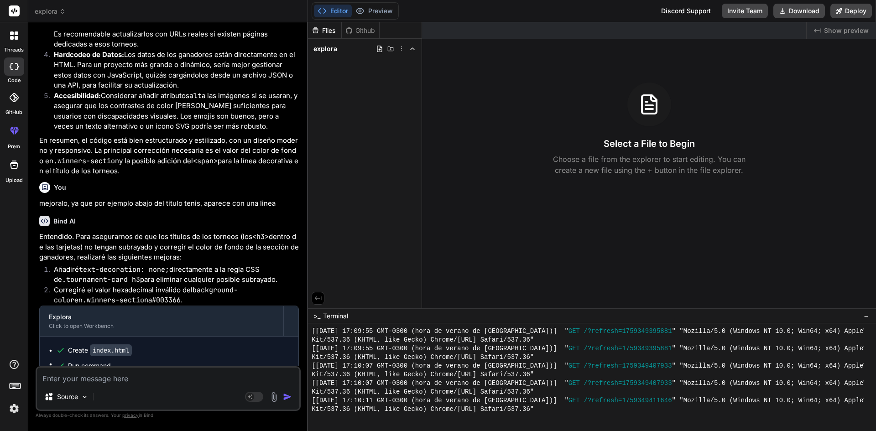
scroll to position [1257, 0]
click at [375, 6] on button "Preview" at bounding box center [374, 11] width 45 height 13
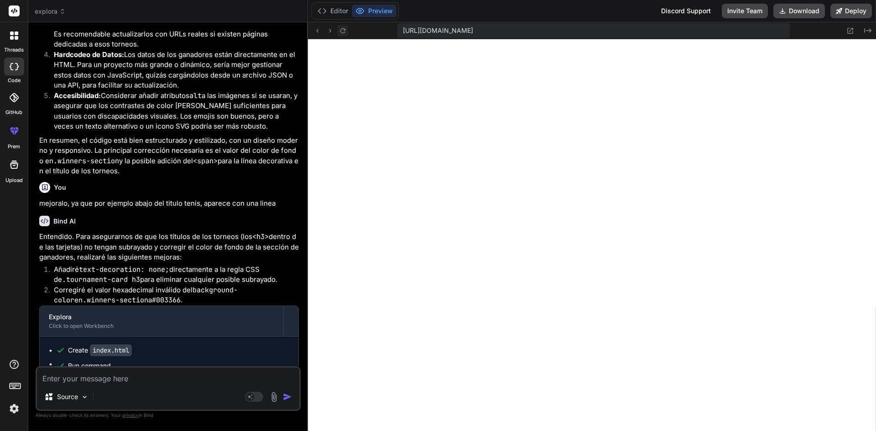
click at [346, 29] on icon at bounding box center [343, 31] width 8 height 8
click at [328, 12] on button "Editor" at bounding box center [333, 11] width 38 height 13
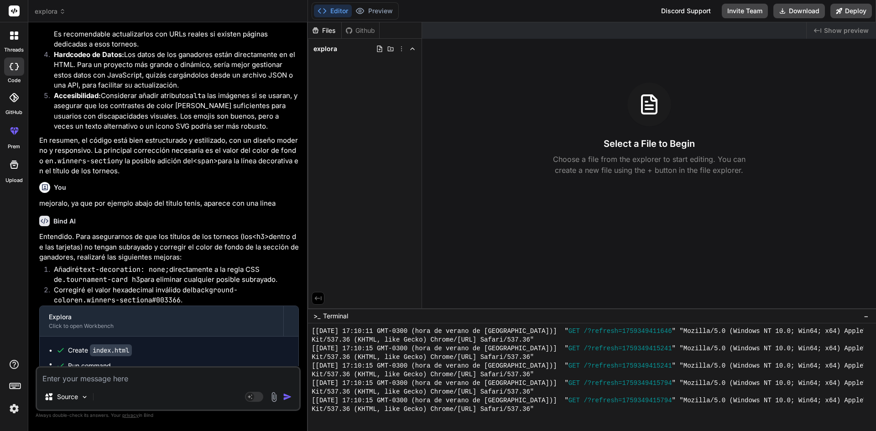
click at [122, 345] on code "index.html" at bounding box center [111, 351] width 42 height 12
click at [72, 346] on div "Create index.html" at bounding box center [100, 350] width 64 height 9
click at [89, 361] on span "Run command" at bounding box center [178, 365] width 221 height 9
click at [153, 379] on textarea at bounding box center [168, 376] width 262 height 16
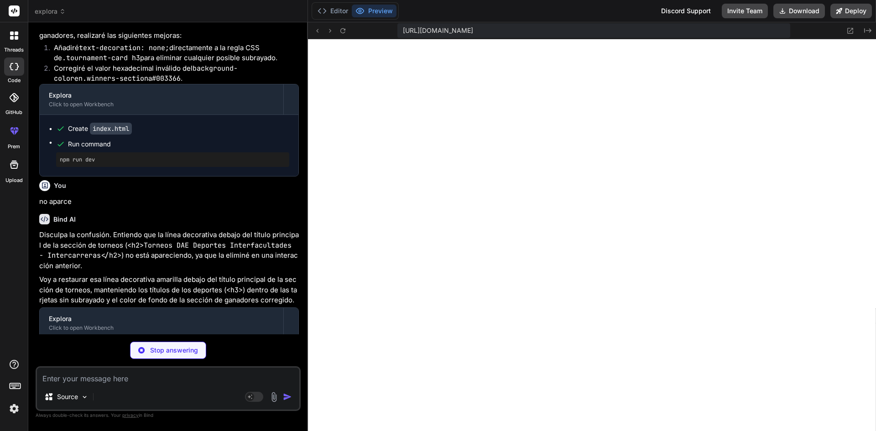
scroll to position [3690, 0]
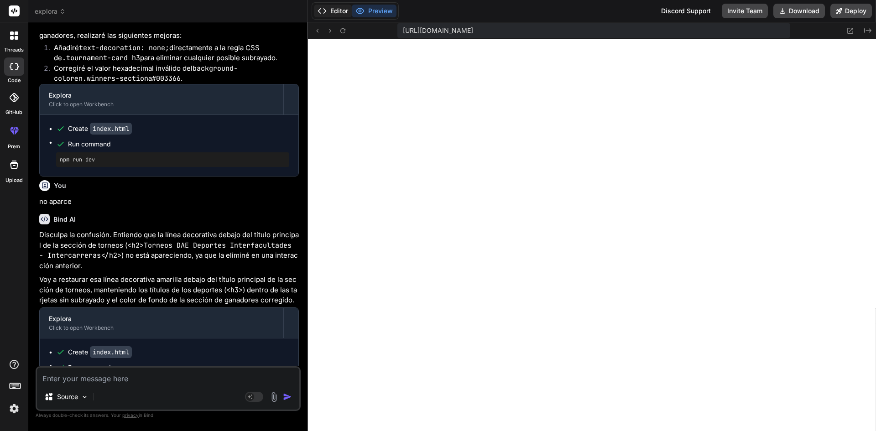
click at [332, 9] on button "Editor" at bounding box center [333, 11] width 38 height 13
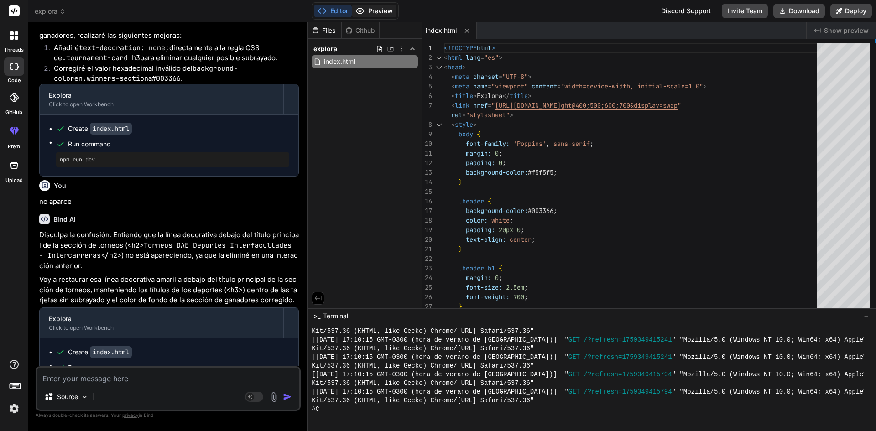
click at [374, 11] on button "Preview" at bounding box center [374, 11] width 45 height 13
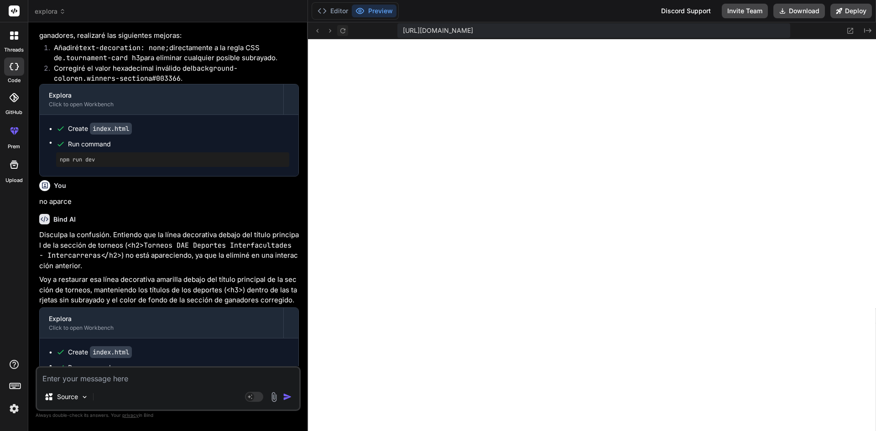
click at [344, 27] on icon at bounding box center [343, 31] width 8 height 8
click at [140, 374] on textarea at bounding box center [168, 376] width 262 height 16
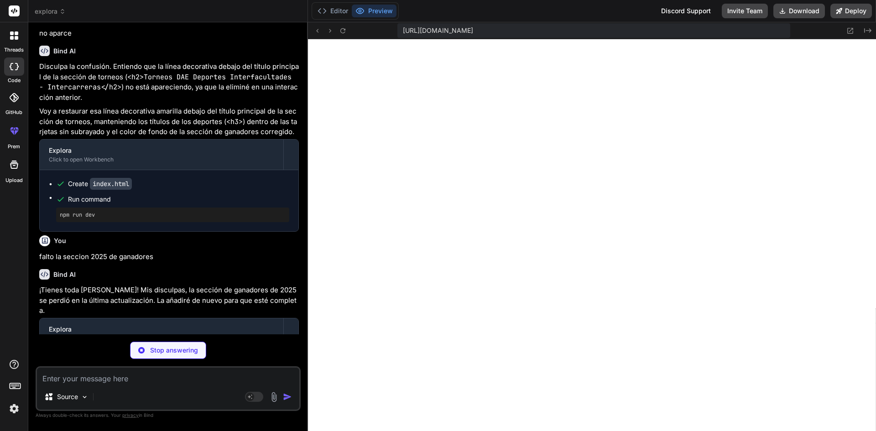
scroll to position [3859, 0]
click at [173, 375] on textarea at bounding box center [168, 376] width 262 height 16
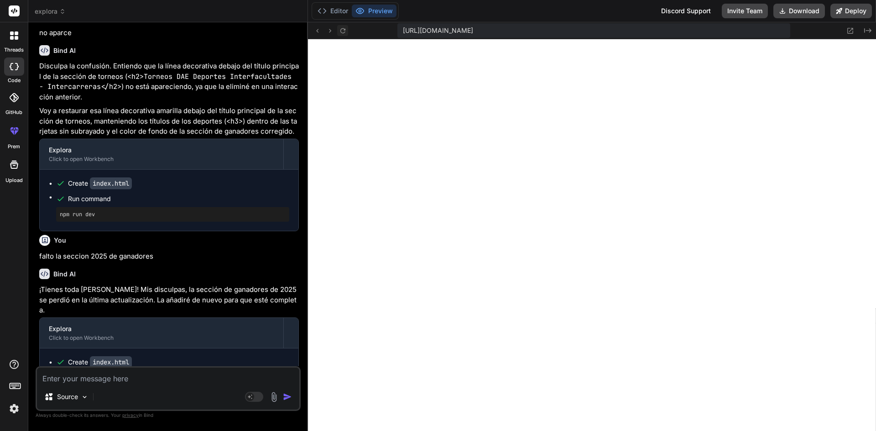
click at [345, 29] on icon at bounding box center [342, 30] width 5 height 5
click at [336, 8] on button "Editor" at bounding box center [333, 11] width 38 height 13
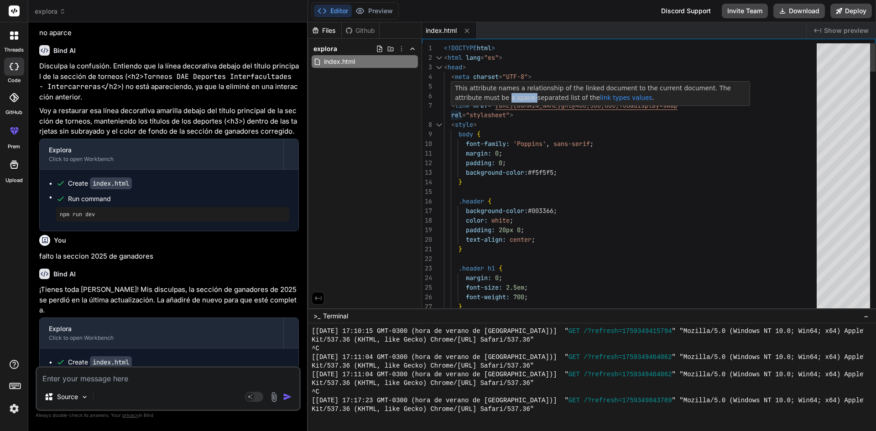
drag, startPoint x: 451, startPoint y: 105, endPoint x: 478, endPoint y: 105, distance: 26.5
click at [478, 105] on div "This attribute names a relationship of the linked document to the current docum…" at bounding box center [600, 93] width 299 height 25
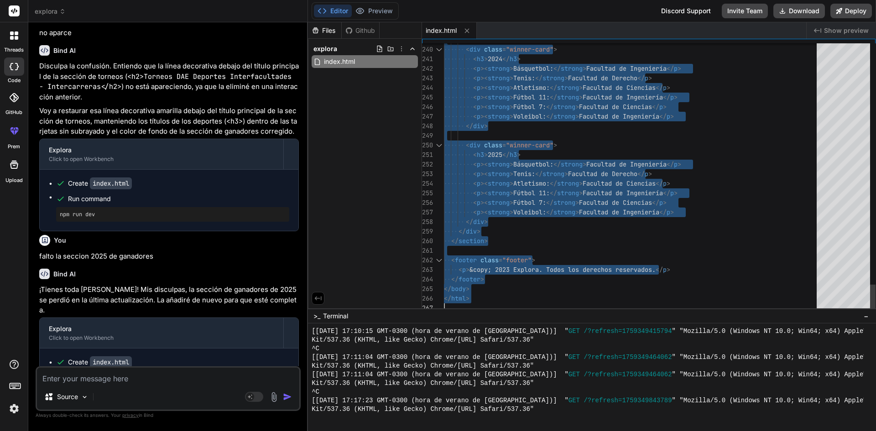
drag, startPoint x: 452, startPoint y: 103, endPoint x: 578, endPoint y: 354, distance: 280.9
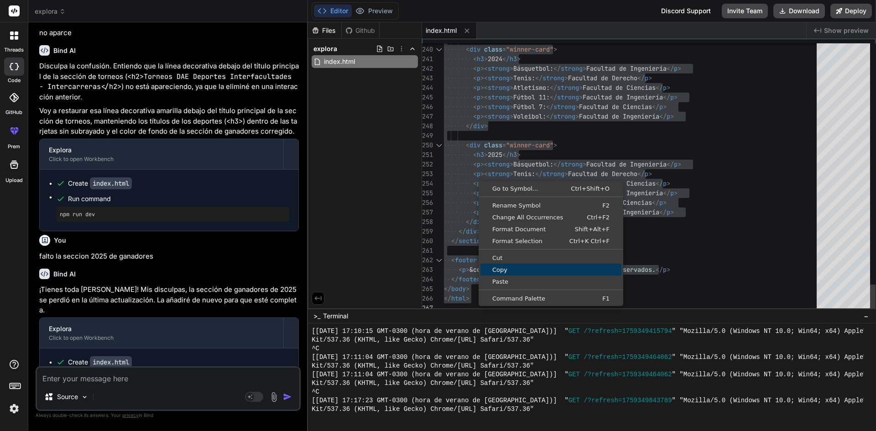
click at [507, 272] on span "Copy" at bounding box center [551, 270] width 141 height 6
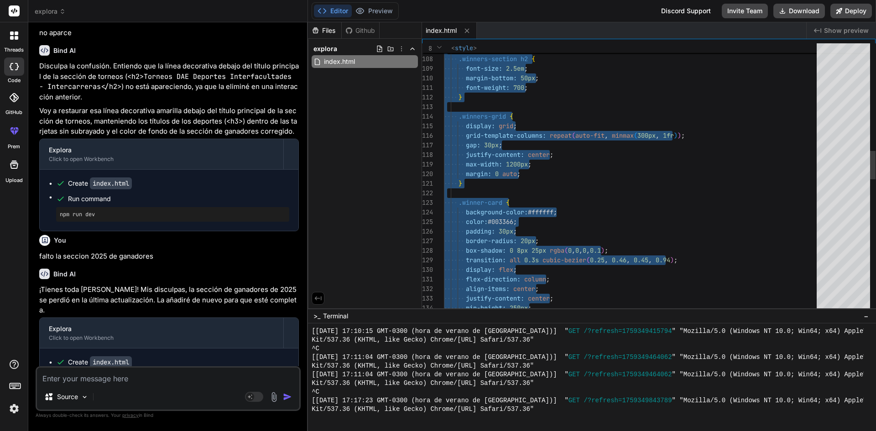
drag, startPoint x: 483, startPoint y: 301, endPoint x: 423, endPoint y: -40, distance: 345.8
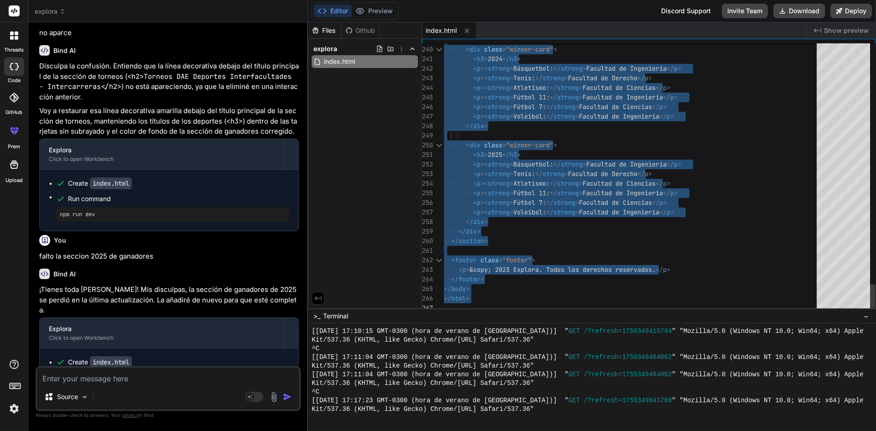
drag, startPoint x: 445, startPoint y: 46, endPoint x: 573, endPoint y: 389, distance: 366.2
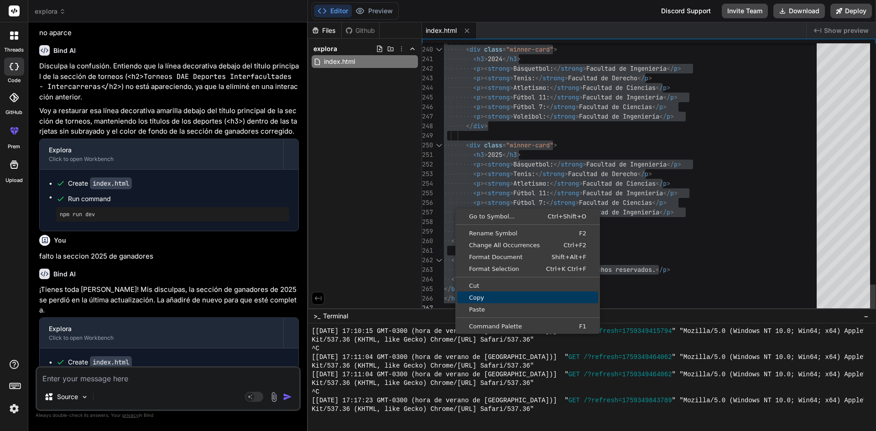
click at [488, 295] on span "Copy" at bounding box center [527, 298] width 141 height 6
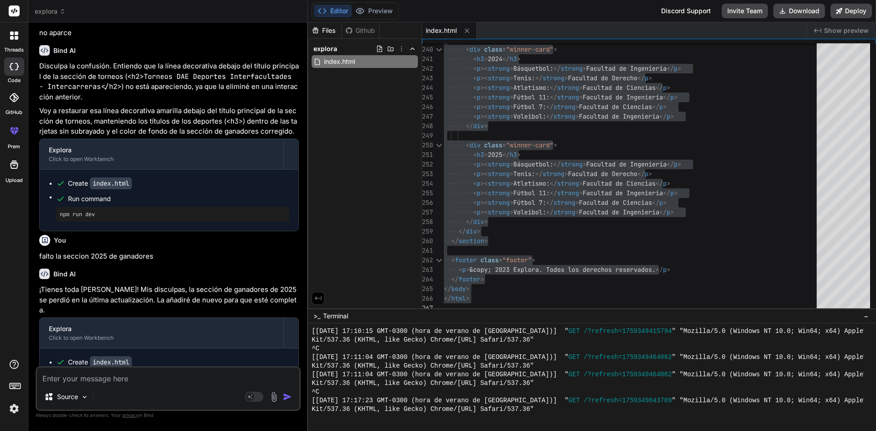
click at [169, 381] on textarea at bounding box center [168, 376] width 262 height 16
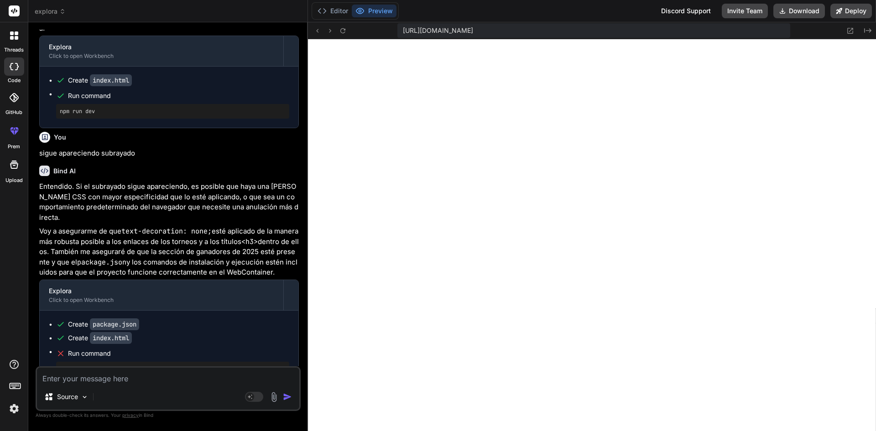
scroll to position [4142, 0]
click at [340, 28] on icon at bounding box center [343, 31] width 8 height 8
click at [335, 7] on button "Editor" at bounding box center [333, 11] width 38 height 13
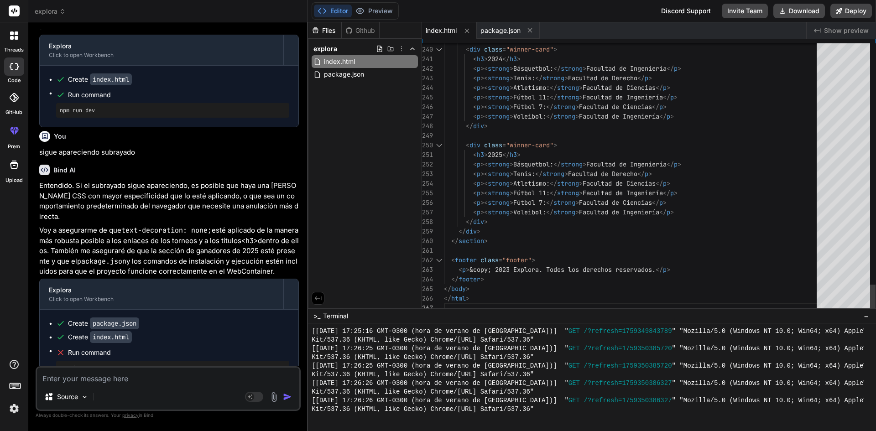
scroll to position [0, 0]
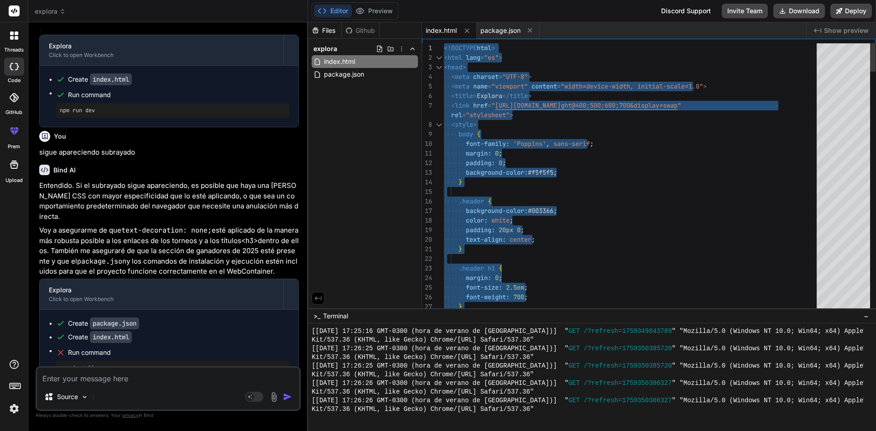
drag, startPoint x: 475, startPoint y: 300, endPoint x: 444, endPoint y: 32, distance: 270.1
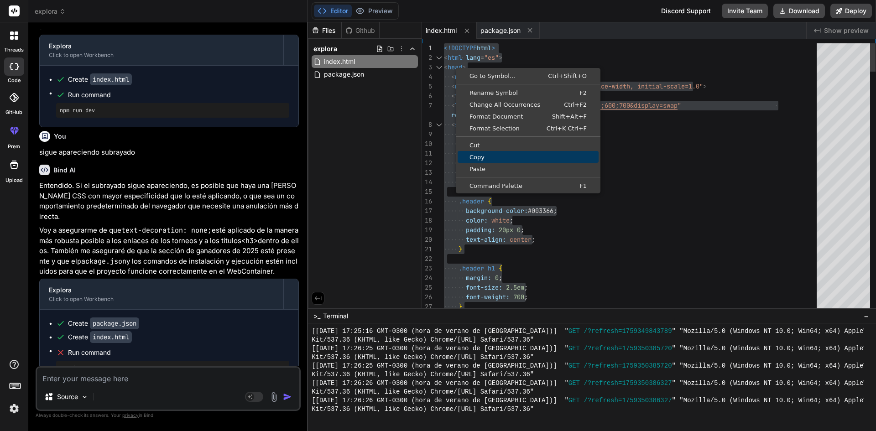
click at [492, 159] on span "Copy" at bounding box center [528, 157] width 141 height 6
